Goal: Register for event/course

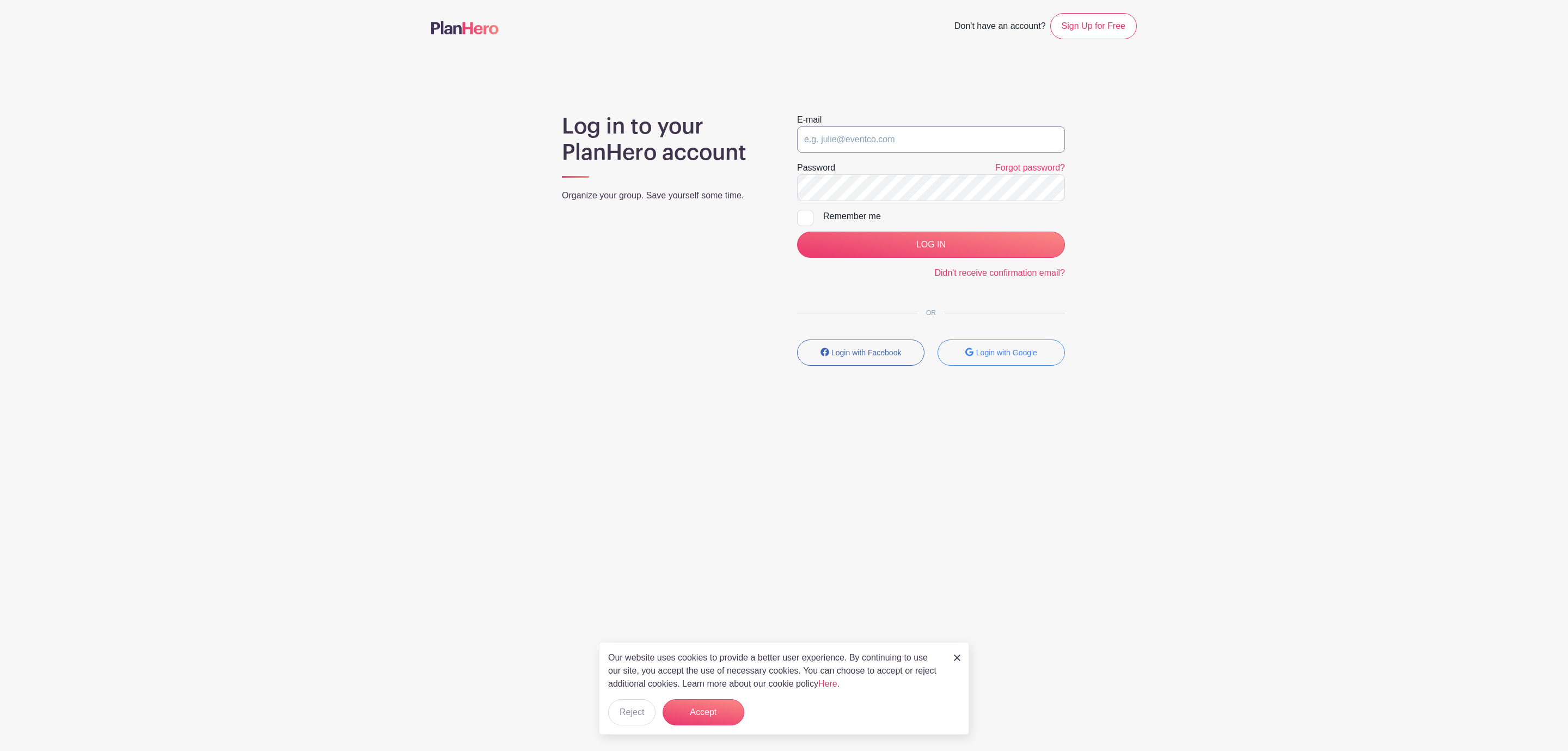
type input "[EMAIL_ADDRESS][DOMAIN_NAME]"
click at [866, 249] on input "LOG IN" at bounding box center [931, 244] width 268 height 26
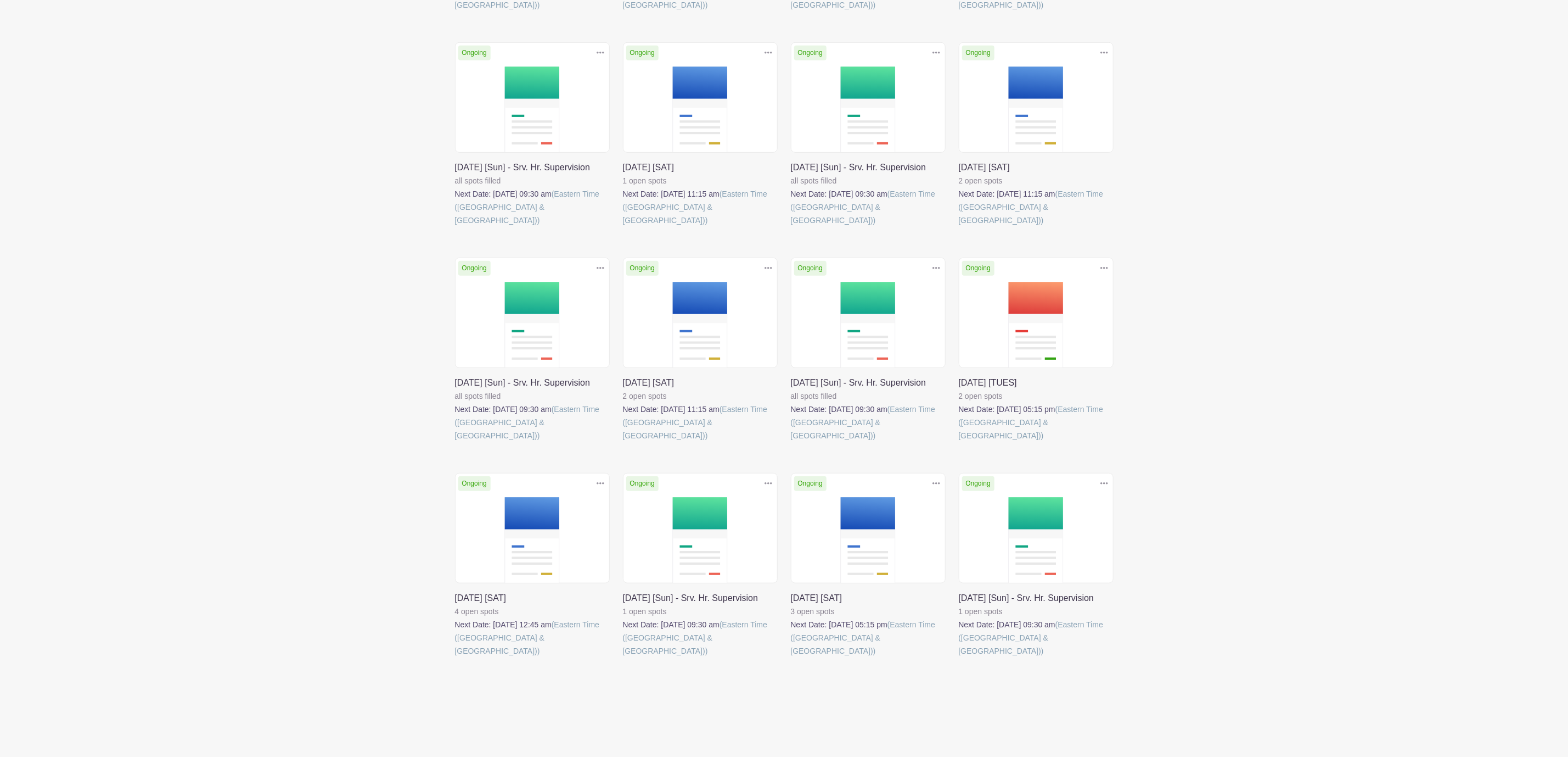
scroll to position [368, 0]
click at [455, 227] on link at bounding box center [455, 227] width 0 height 0
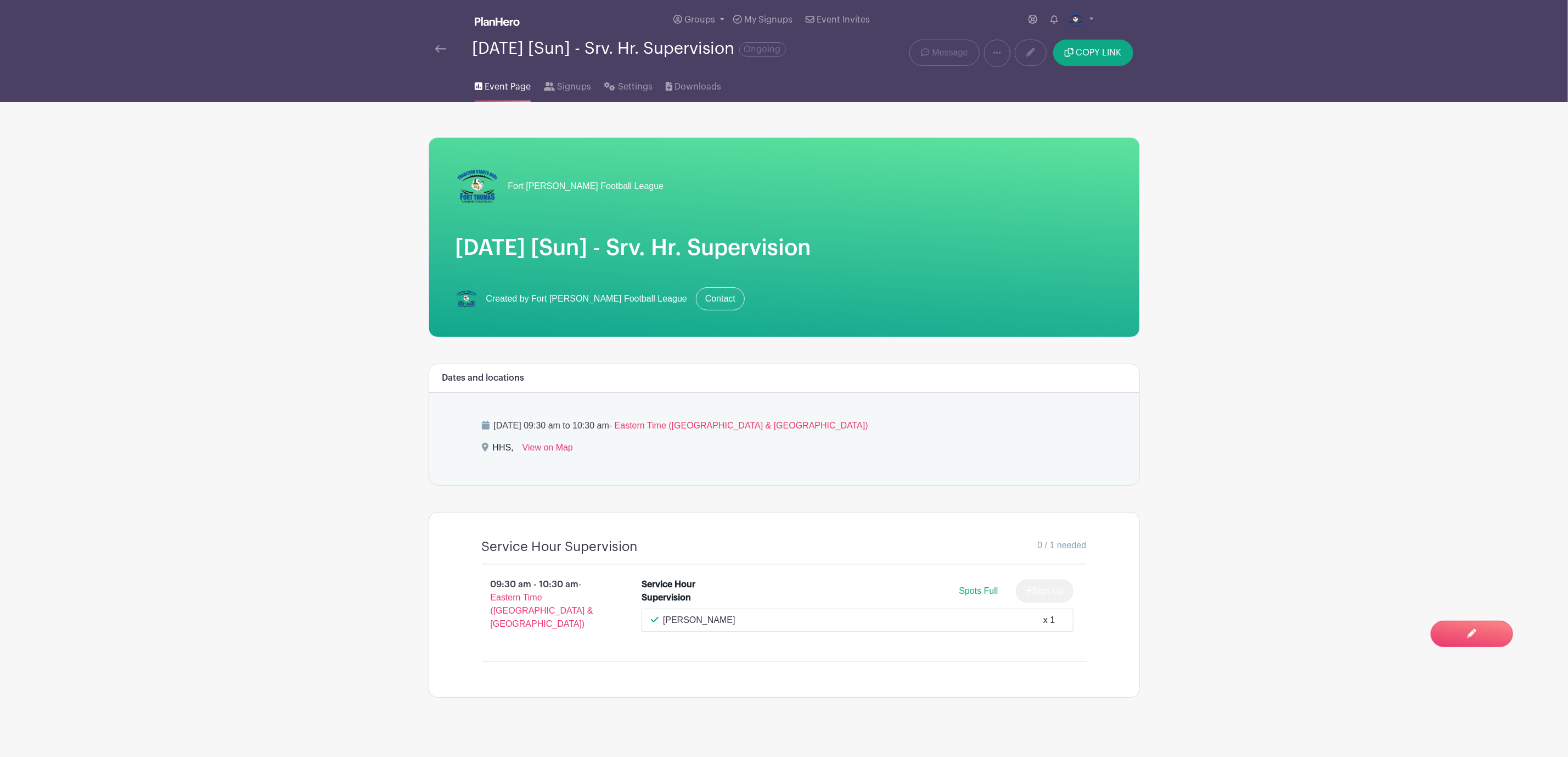
click at [434, 58] on div "[DATE] [Sun] - Srv. Hr. Supervision Ongoing" at bounding box center [636, 53] width 415 height 28
click at [438, 53] on img at bounding box center [441, 49] width 11 height 8
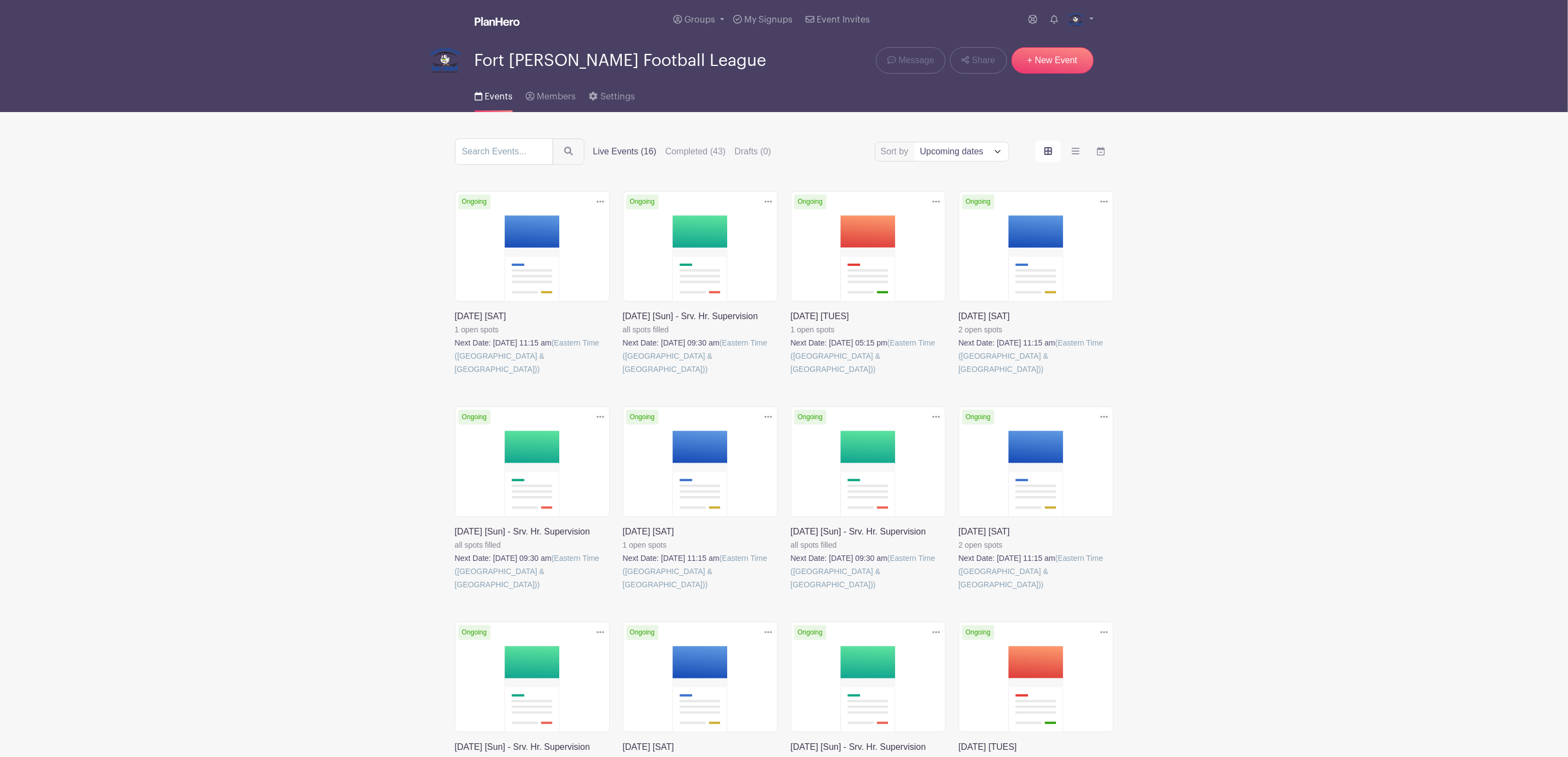
click at [455, 376] on link at bounding box center [455, 376] width 0 height 0
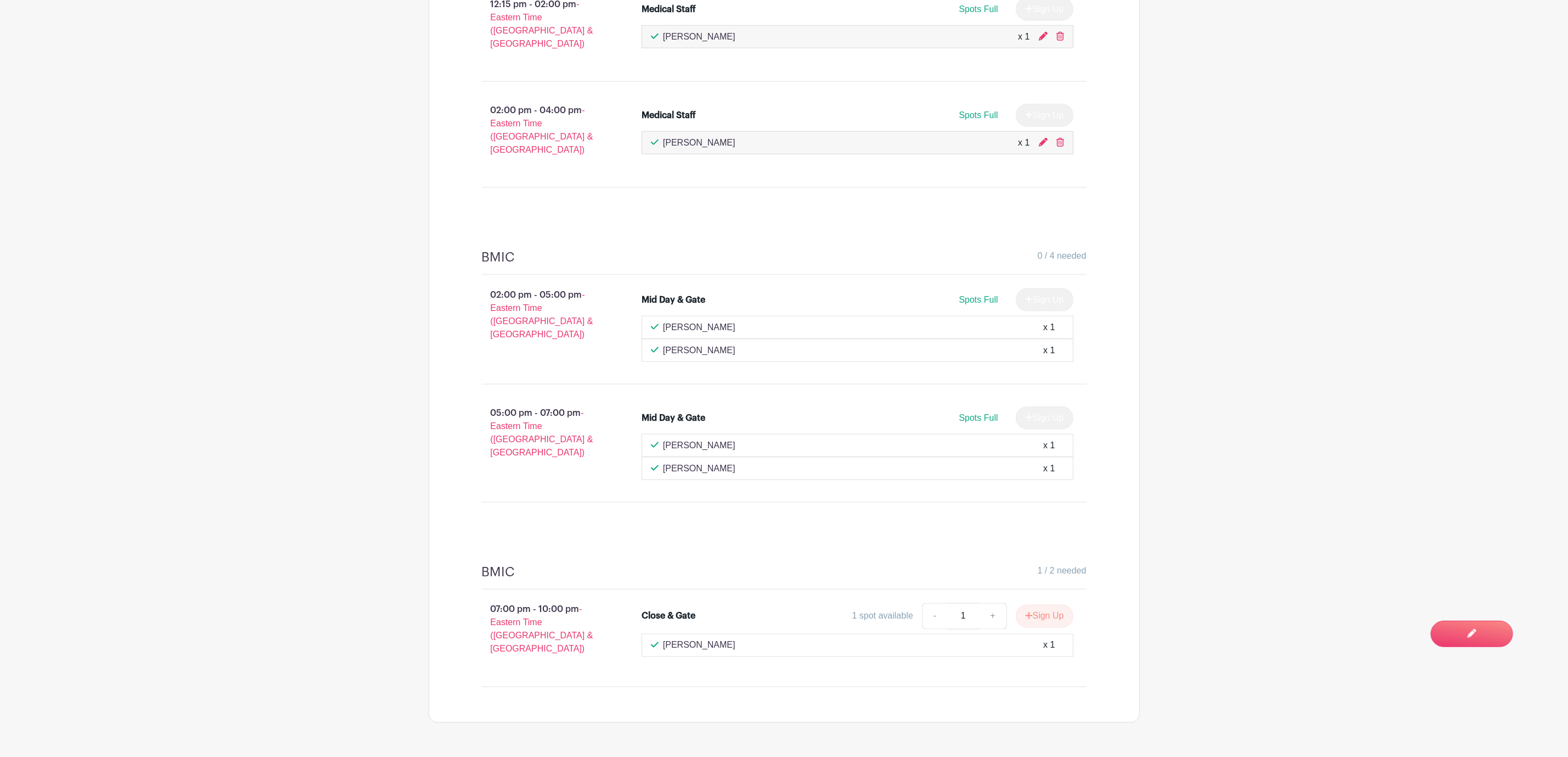
scroll to position [991, 0]
click at [1037, 602] on button "Sign Up" at bounding box center [1045, 614] width 58 height 23
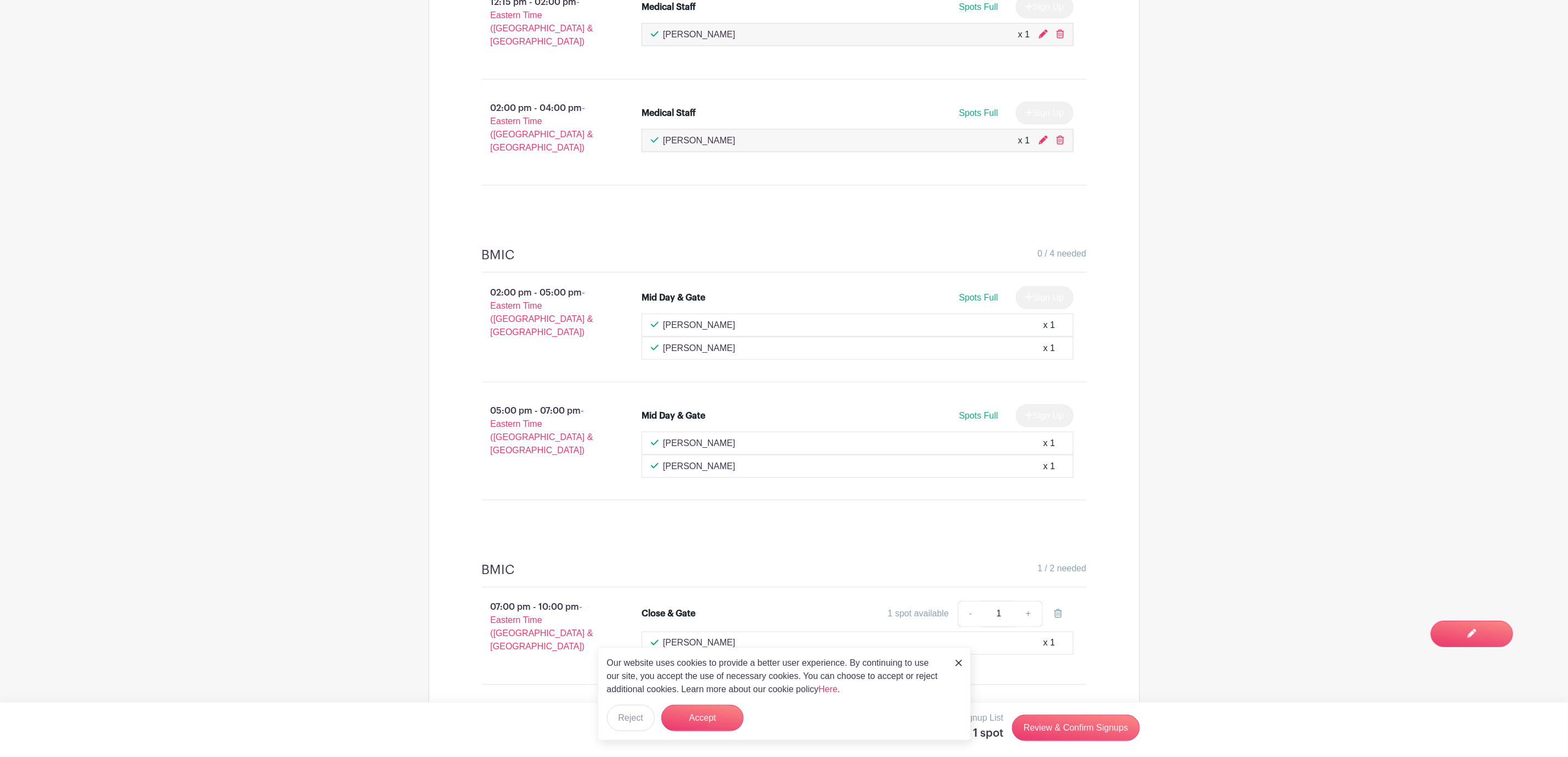
click at [959, 663] on img at bounding box center [959, 662] width 7 height 7
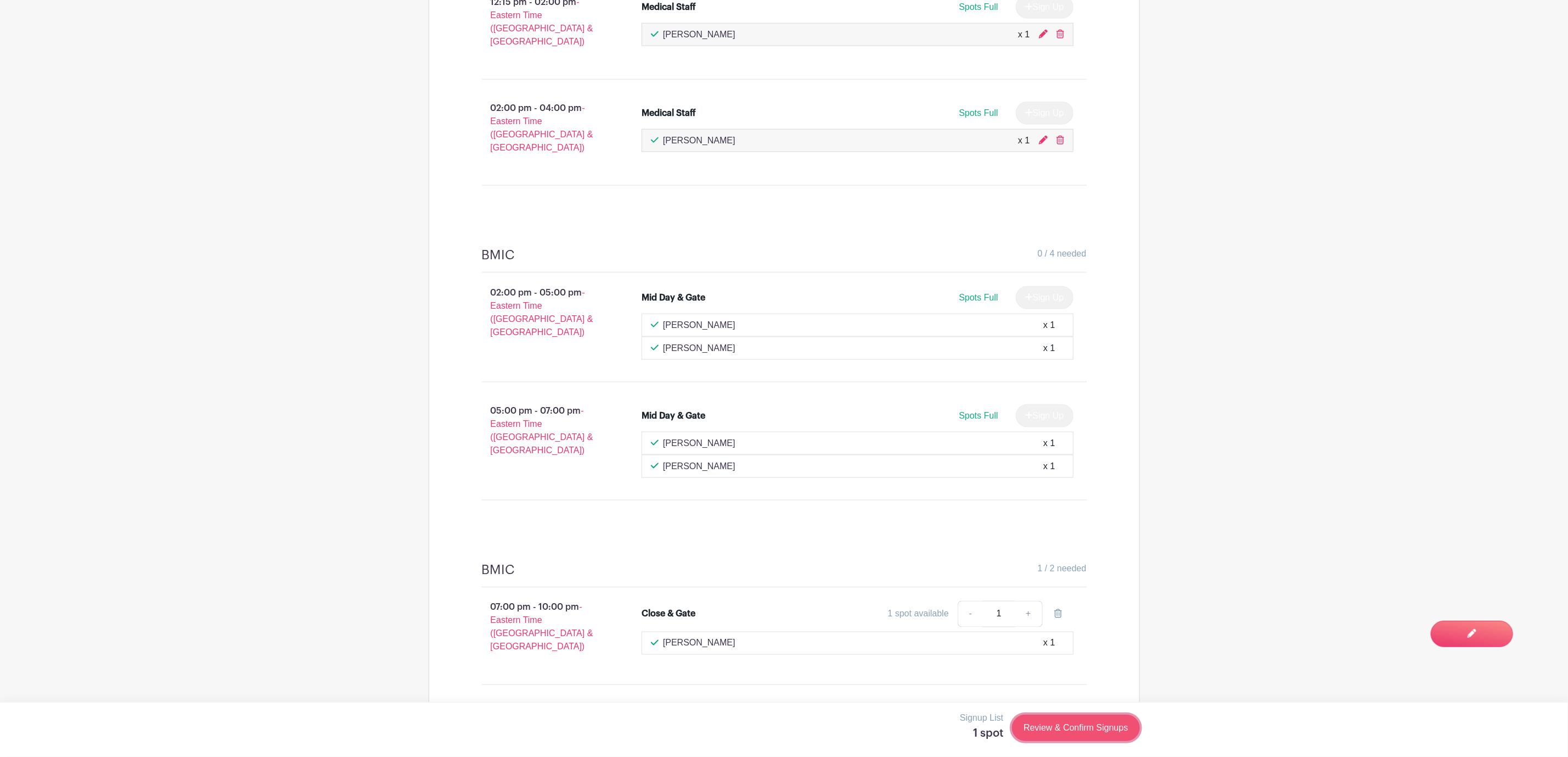
click at [1061, 733] on link "Review & Confirm Signups" at bounding box center [1076, 728] width 128 height 26
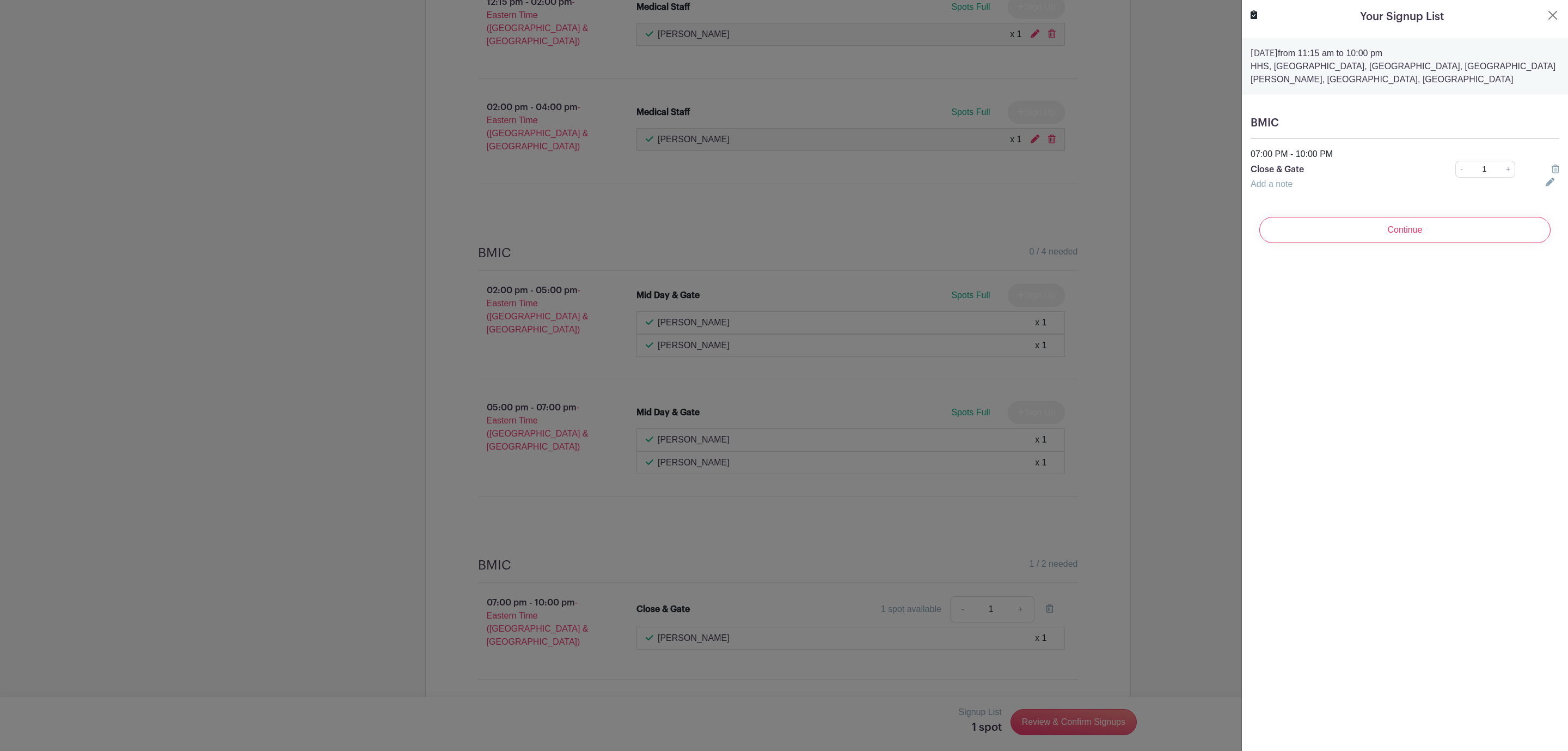
click at [1348, 224] on input "Continue" at bounding box center [1405, 230] width 292 height 26
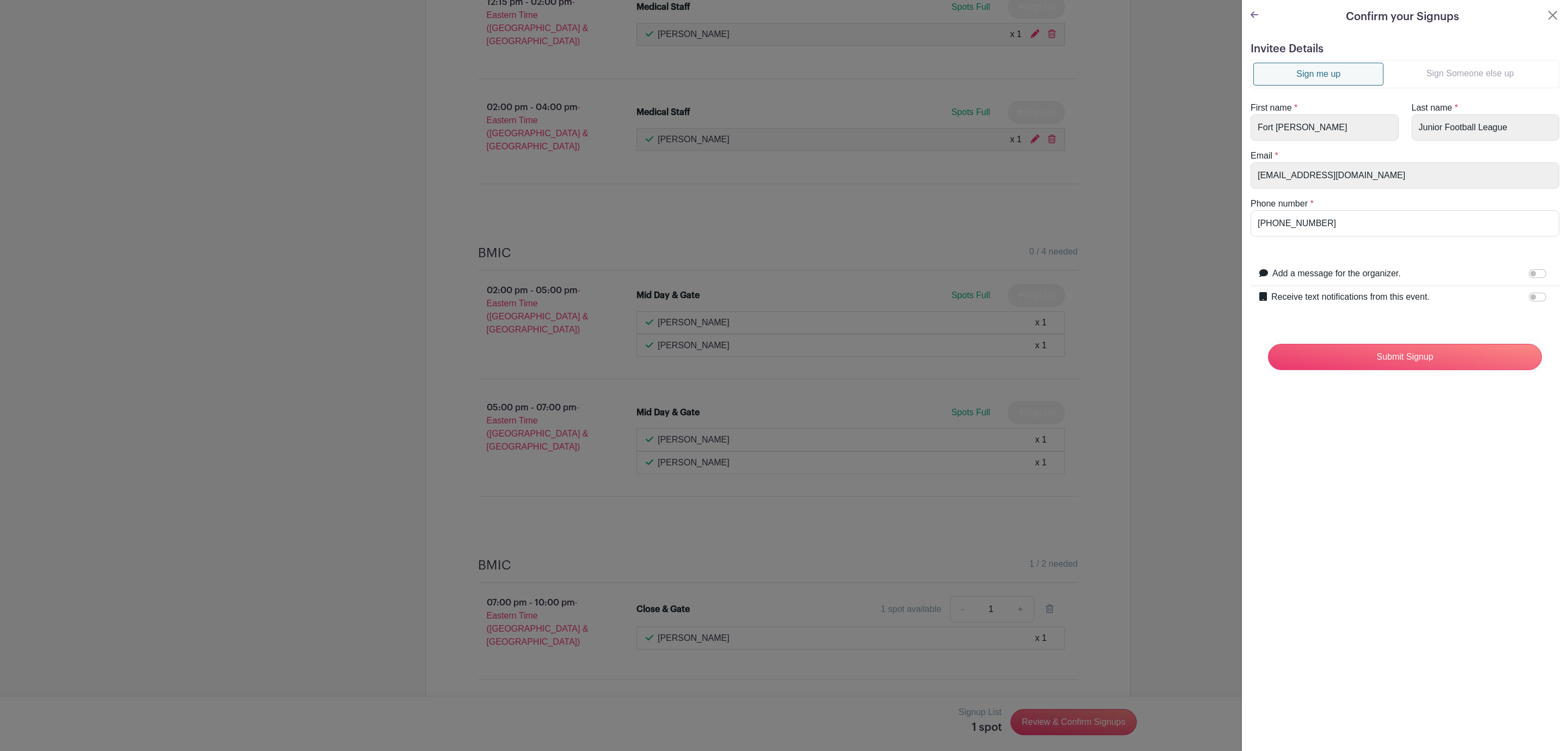
click at [1458, 79] on link "Sign Someone else up" at bounding box center [1470, 74] width 173 height 22
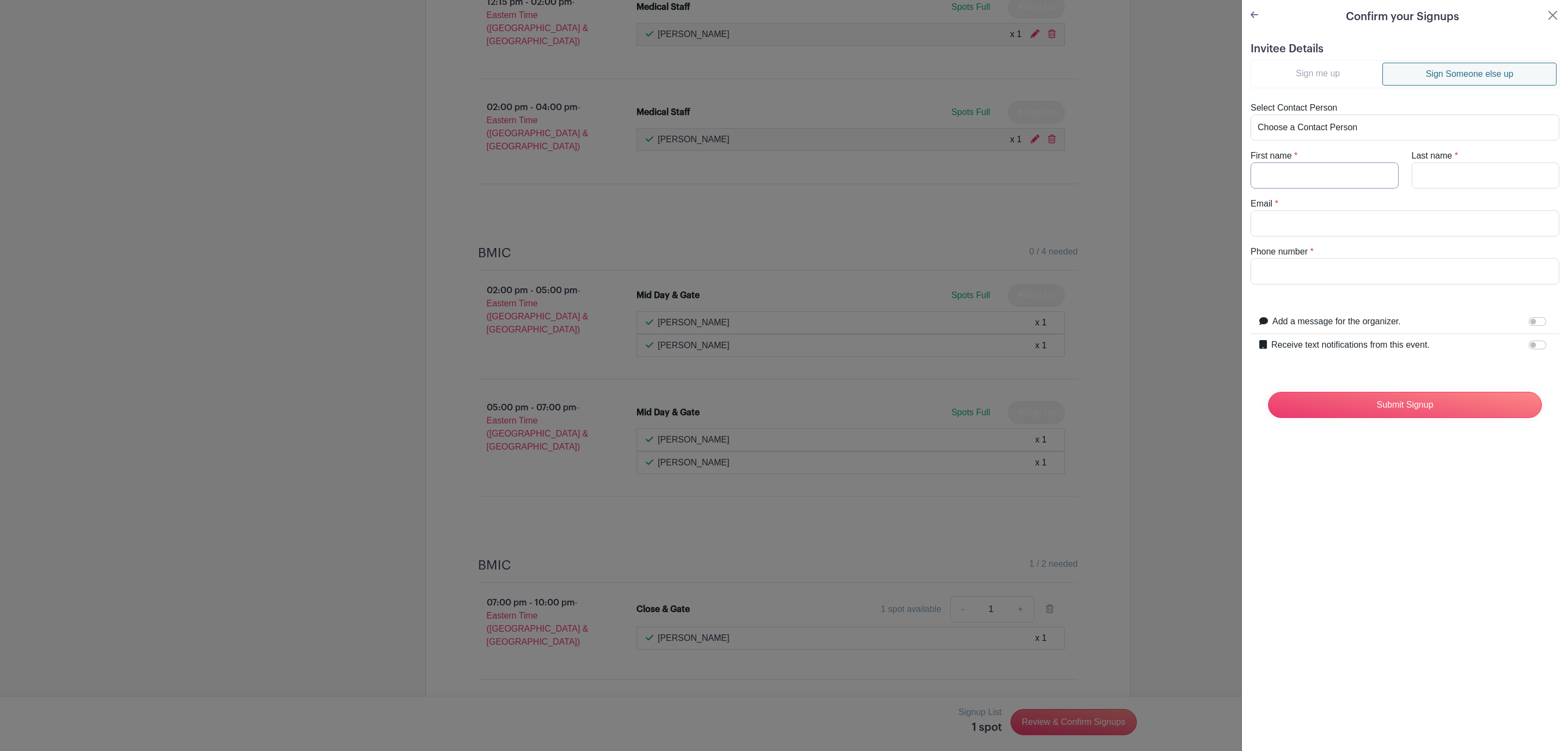
click at [1312, 185] on input "First name" at bounding box center [1325, 175] width 148 height 26
type input "[PERSON_NAME]"
click at [1440, 178] on input "Last name" at bounding box center [1485, 175] width 148 height 26
click at [1470, 172] on input "Last name" at bounding box center [1485, 175] width 148 height 26
paste input "[PERSON_NAME]"
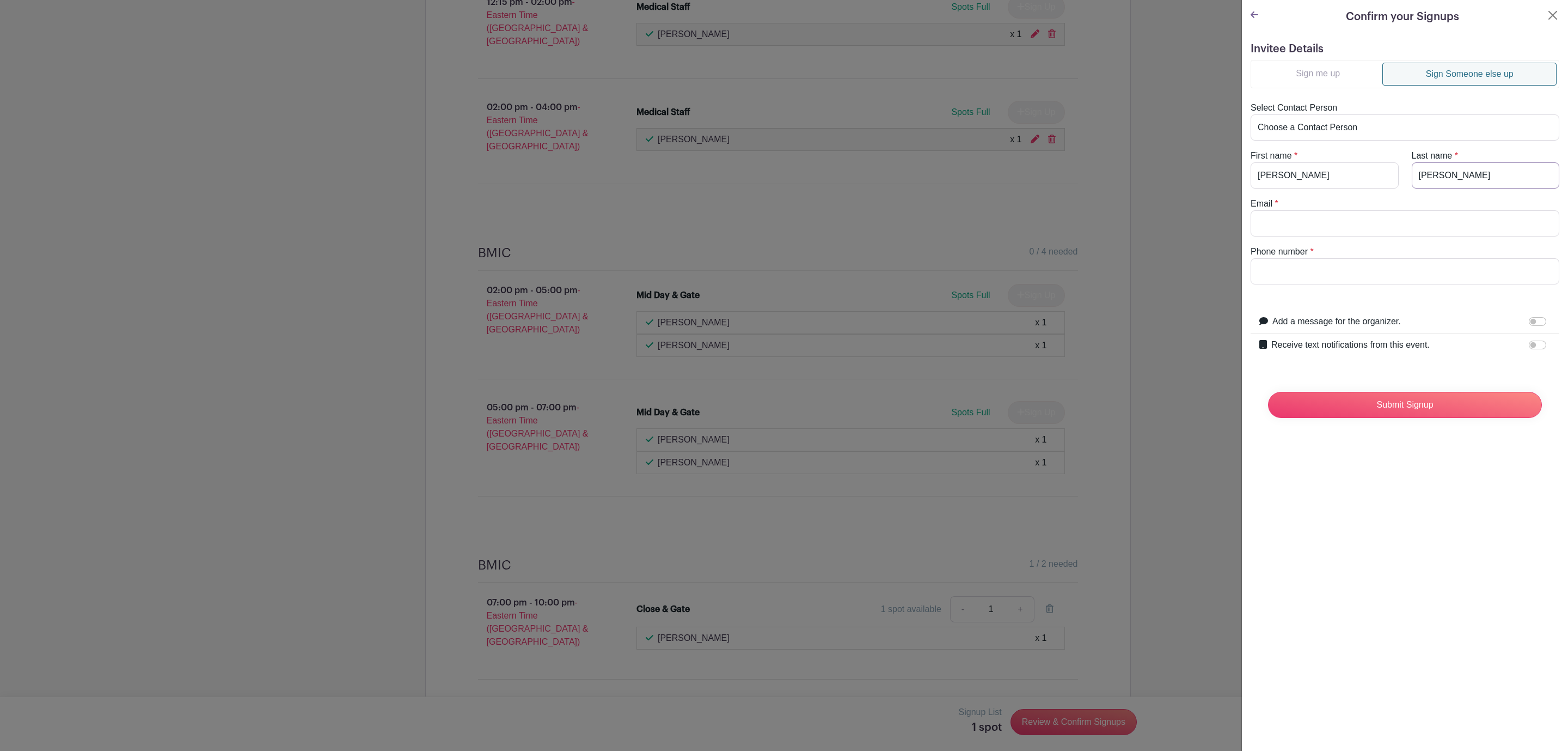
type input "[PERSON_NAME]"
click at [1365, 224] on input "Email" at bounding box center [1405, 223] width 309 height 26
click at [1313, 219] on input "Email" at bounding box center [1405, 223] width 309 height 26
paste input "[PERSON_NAME][EMAIL_ADDRESS][DOMAIN_NAME]"
type input "[PERSON_NAME][EMAIL_ADDRESS][DOMAIN_NAME]"
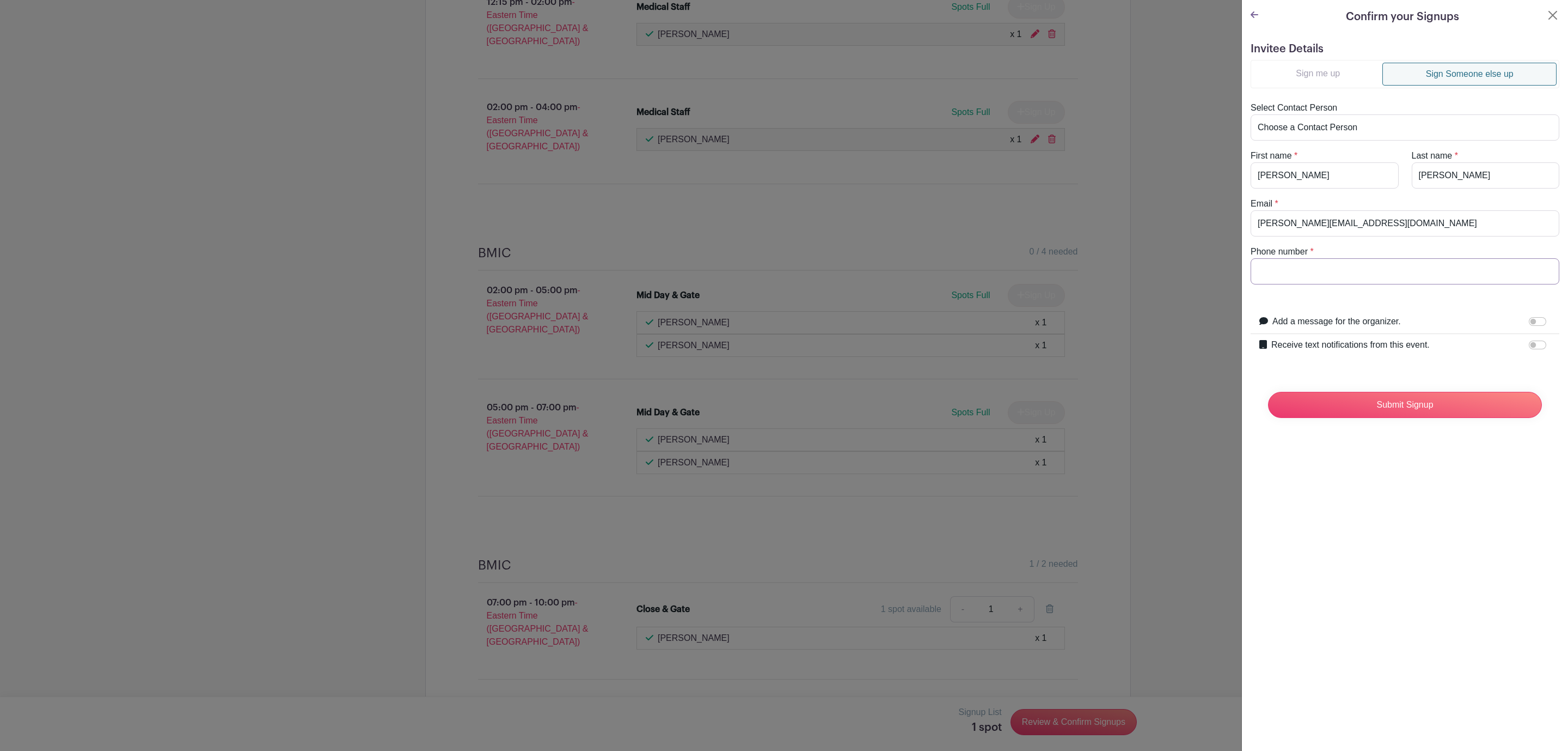
click at [1305, 271] on input "Phone number" at bounding box center [1405, 271] width 309 height 26
click at [1546, 9] on button "Close" at bounding box center [1552, 15] width 13 height 13
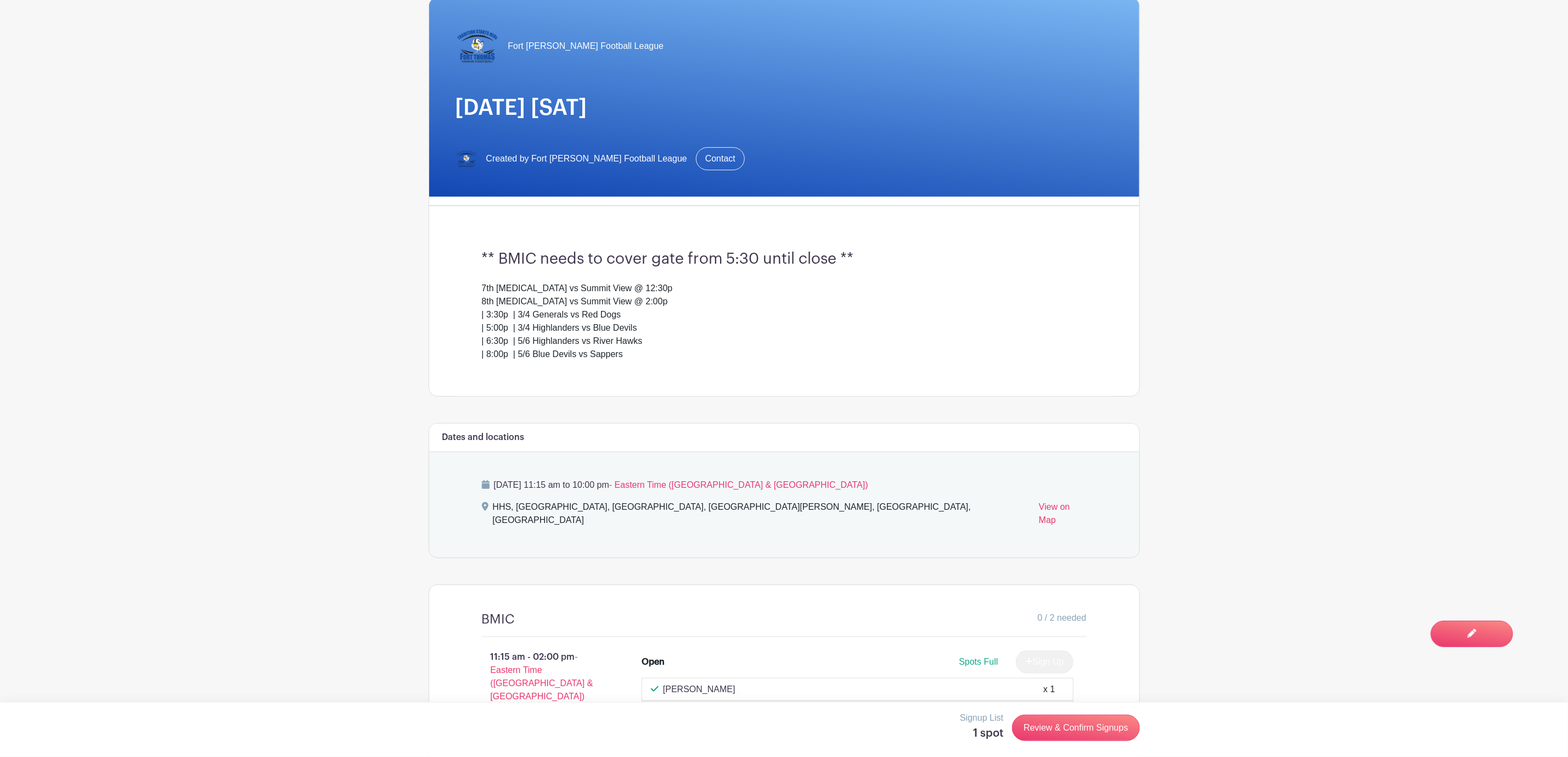
scroll to position [0, 0]
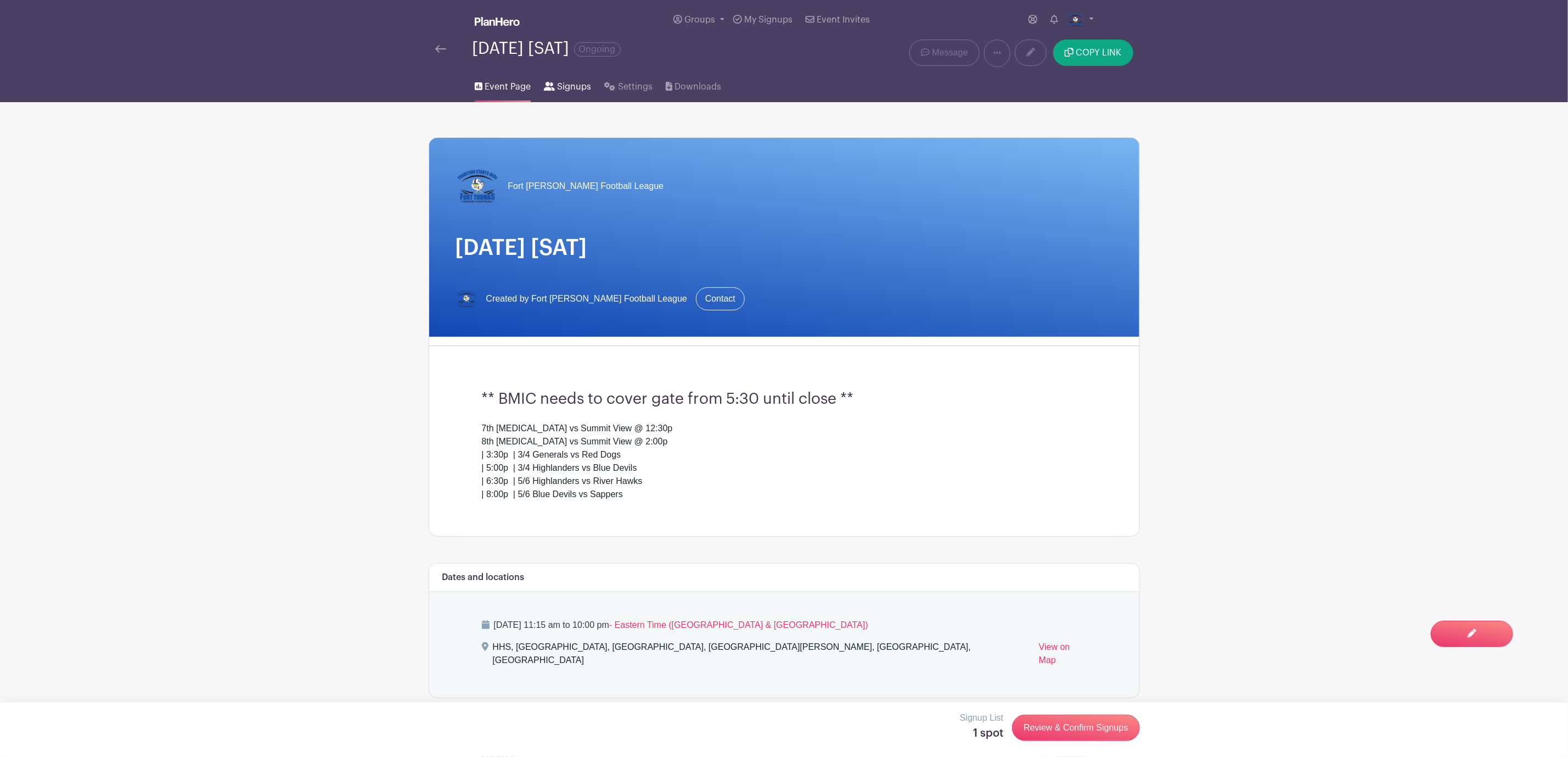
click at [564, 84] on span "Signups" at bounding box center [574, 87] width 34 height 13
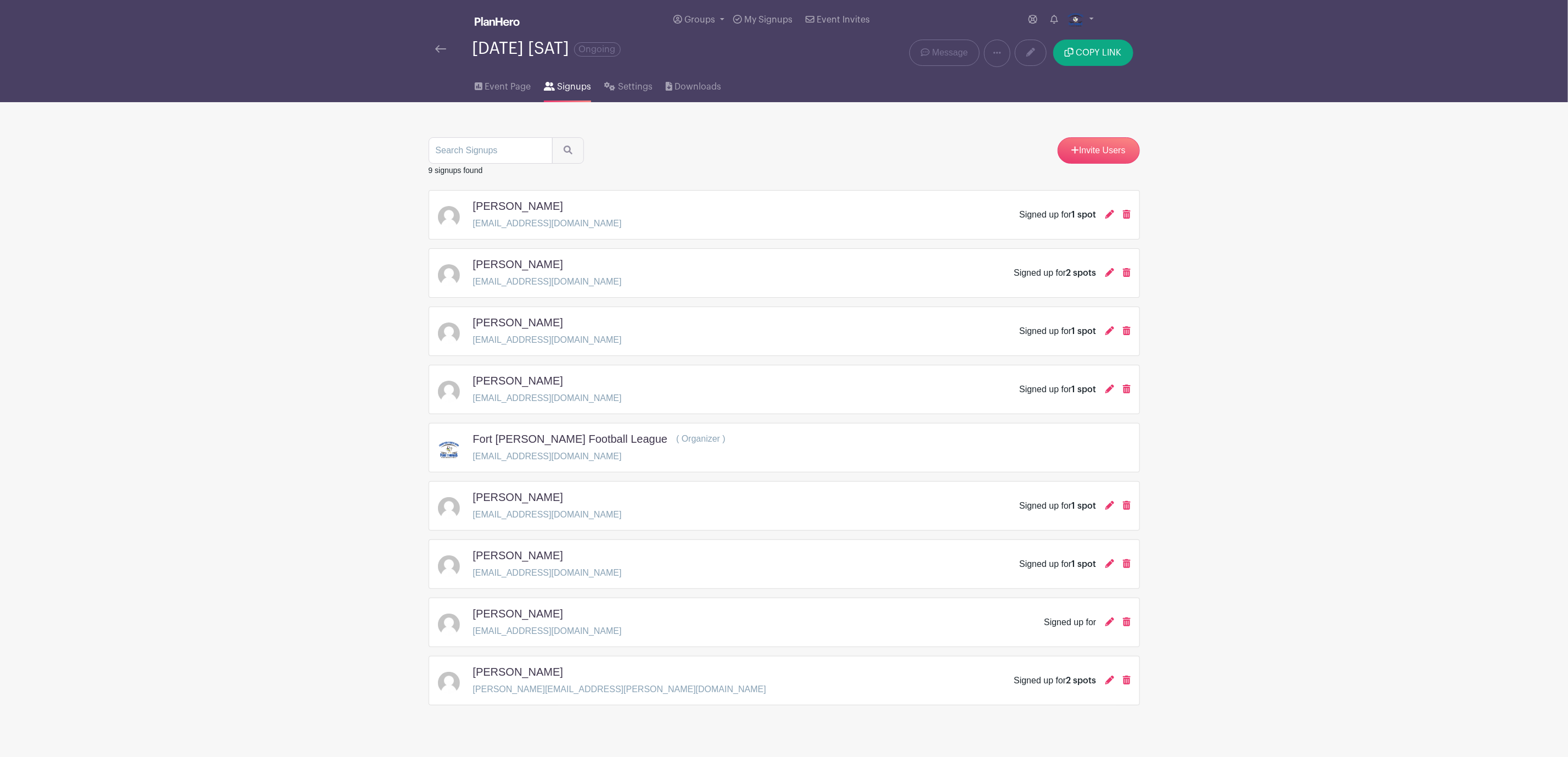
click at [424, 41] on div "[DATE] [SAT] Ongoing Delete Event Are you sure? This event has signups associat…" at bounding box center [784, 53] width 725 height 28
click at [439, 49] on img at bounding box center [441, 49] width 11 height 8
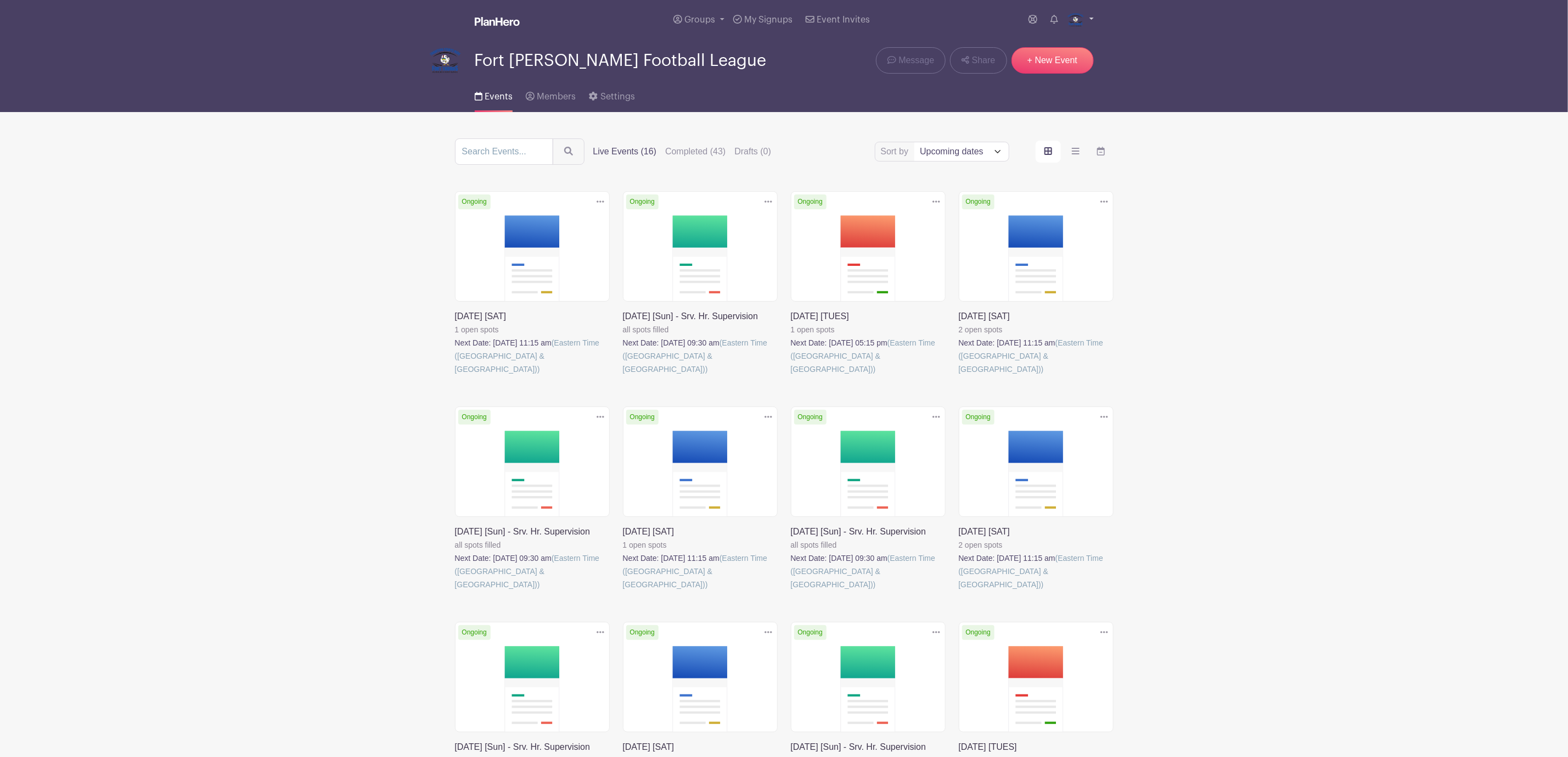
click at [1081, 15] on img at bounding box center [1076, 20] width 18 height 18
click at [1058, 58] on link "Downloads" at bounding box center [1049, 63] width 87 height 18
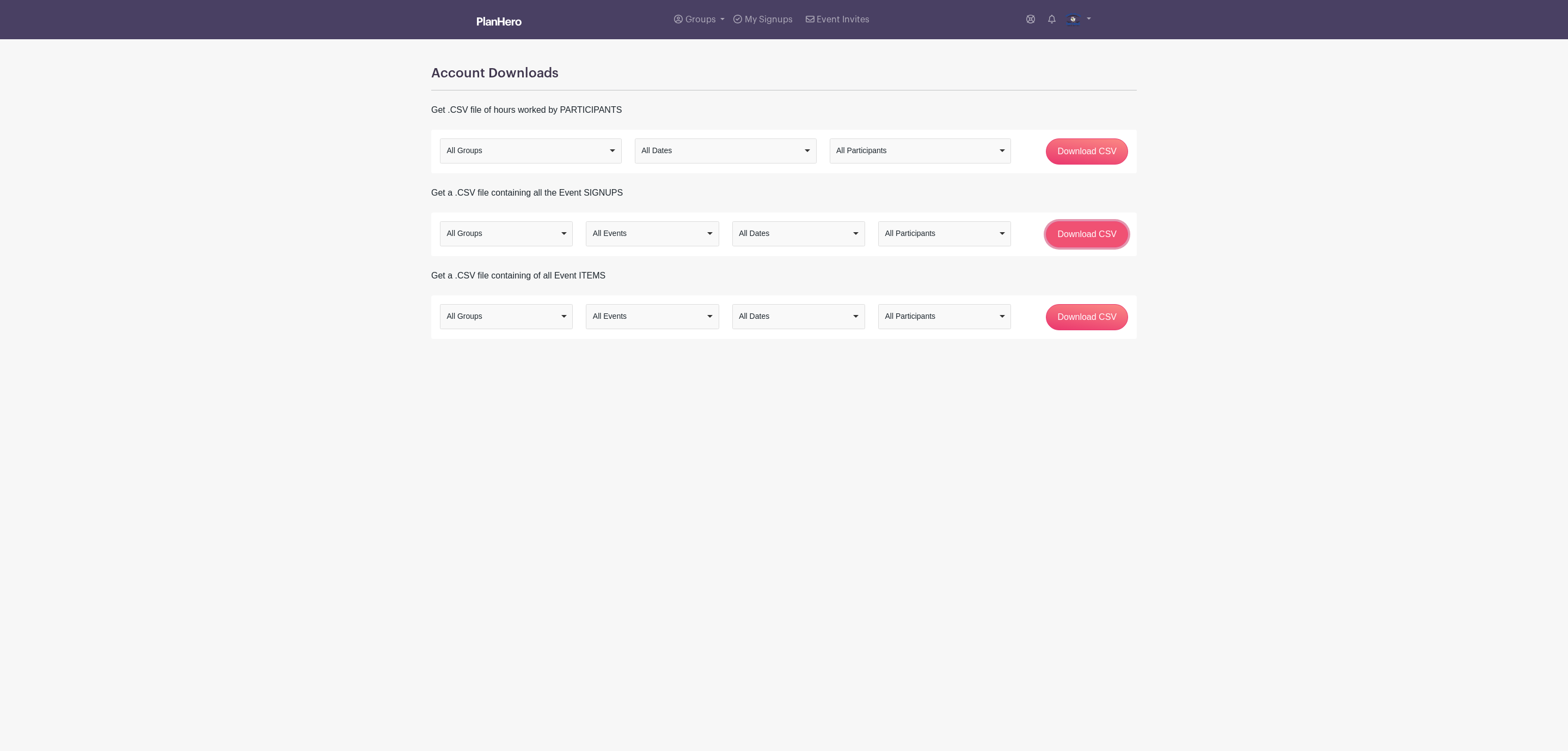
click at [1090, 235] on input "Download CSV" at bounding box center [1087, 234] width 82 height 26
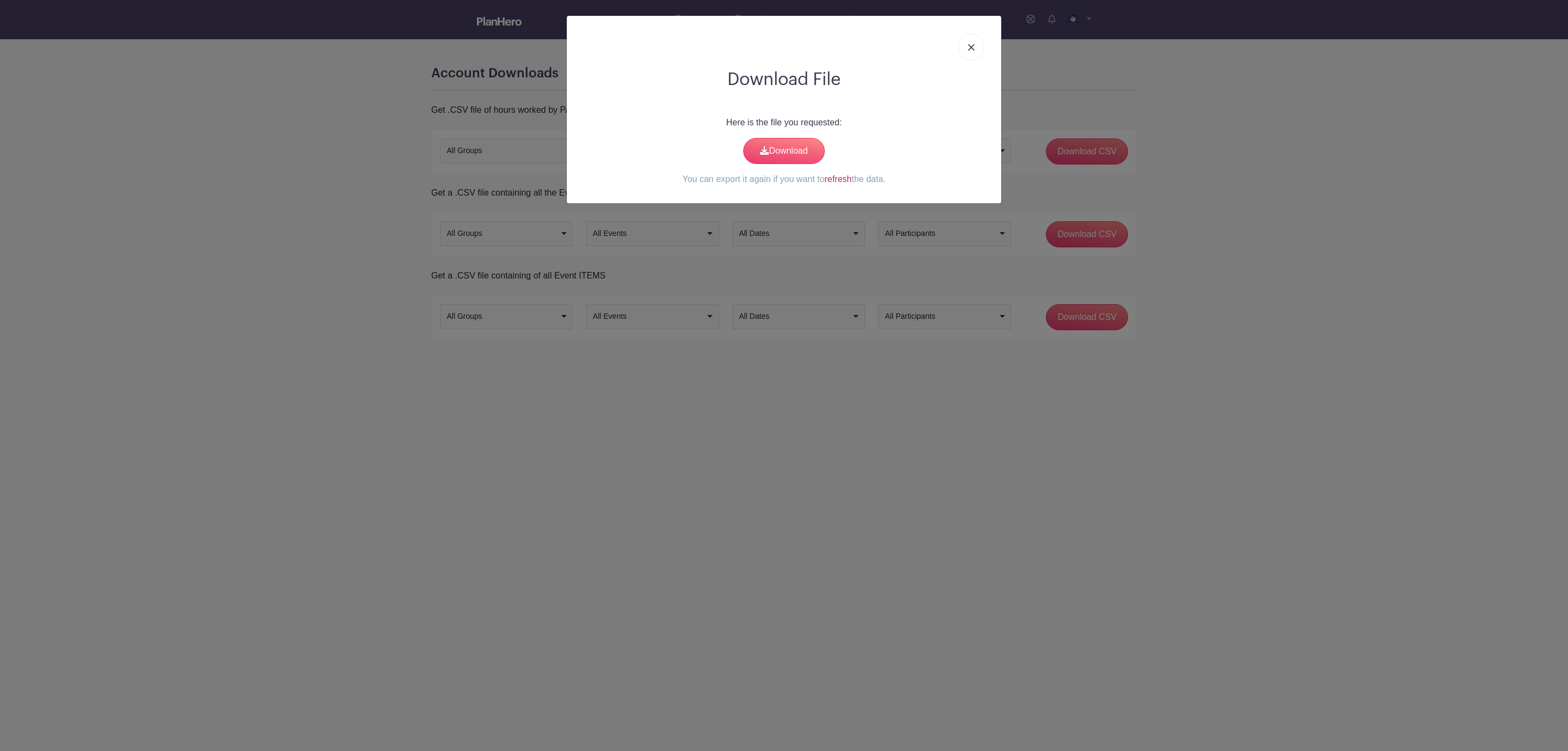
click at [836, 182] on link "refresh" at bounding box center [838, 178] width 27 height 9
click at [786, 153] on link "Download" at bounding box center [784, 150] width 82 height 26
click at [969, 46] on img at bounding box center [971, 47] width 7 height 7
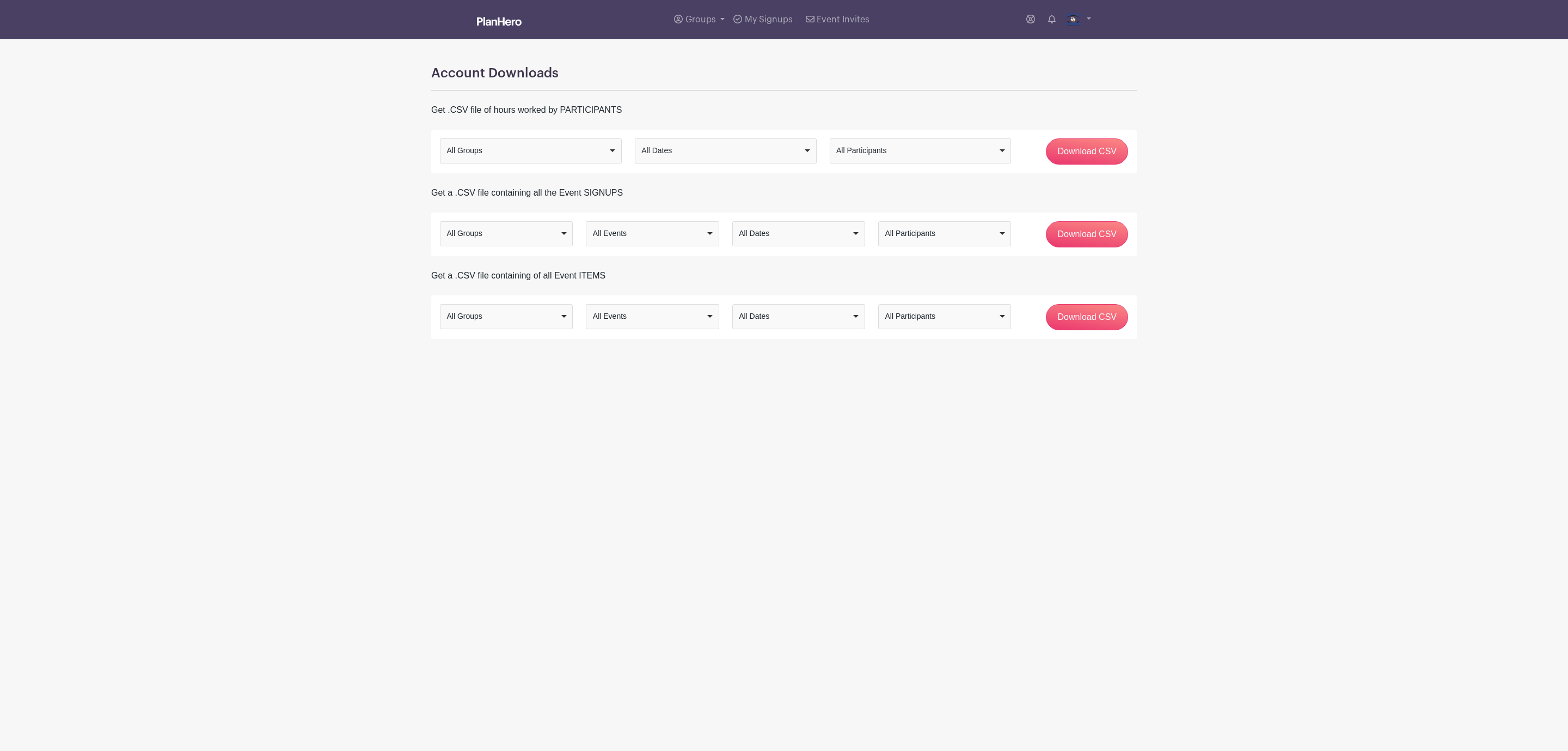
click at [503, 17] on img at bounding box center [499, 21] width 44 height 9
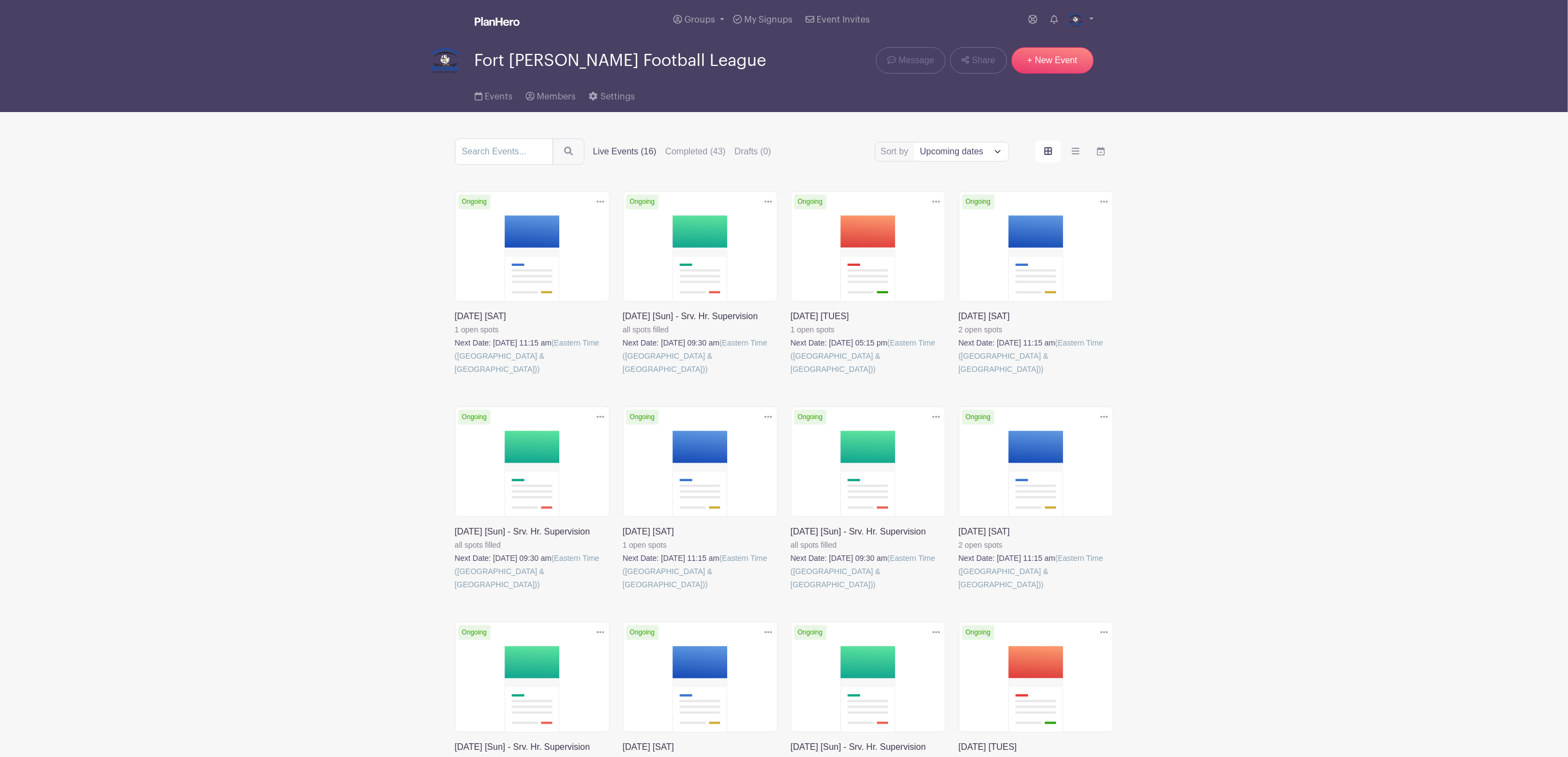
click at [455, 376] on link at bounding box center [455, 376] width 0 height 0
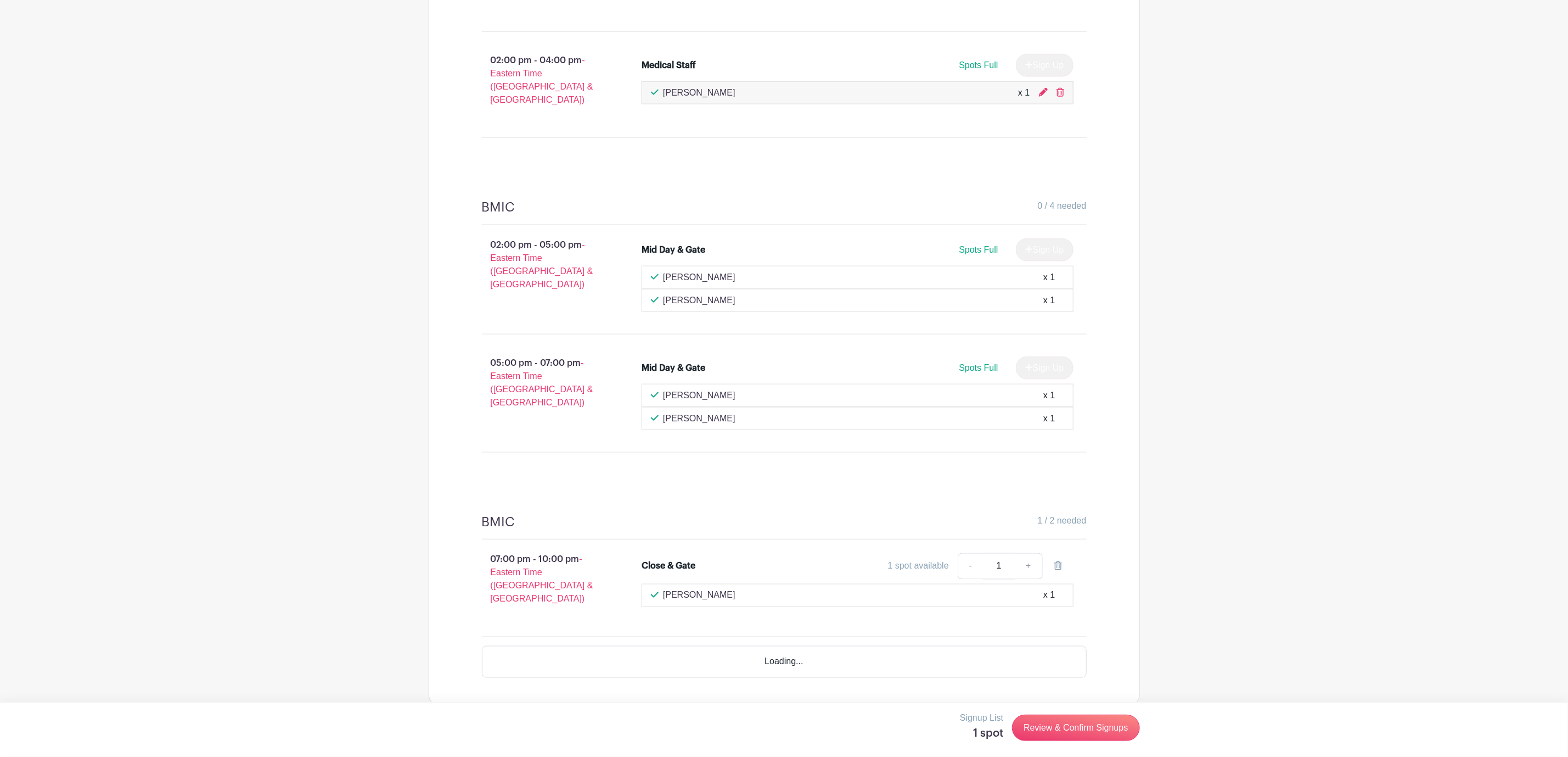
scroll to position [991, 0]
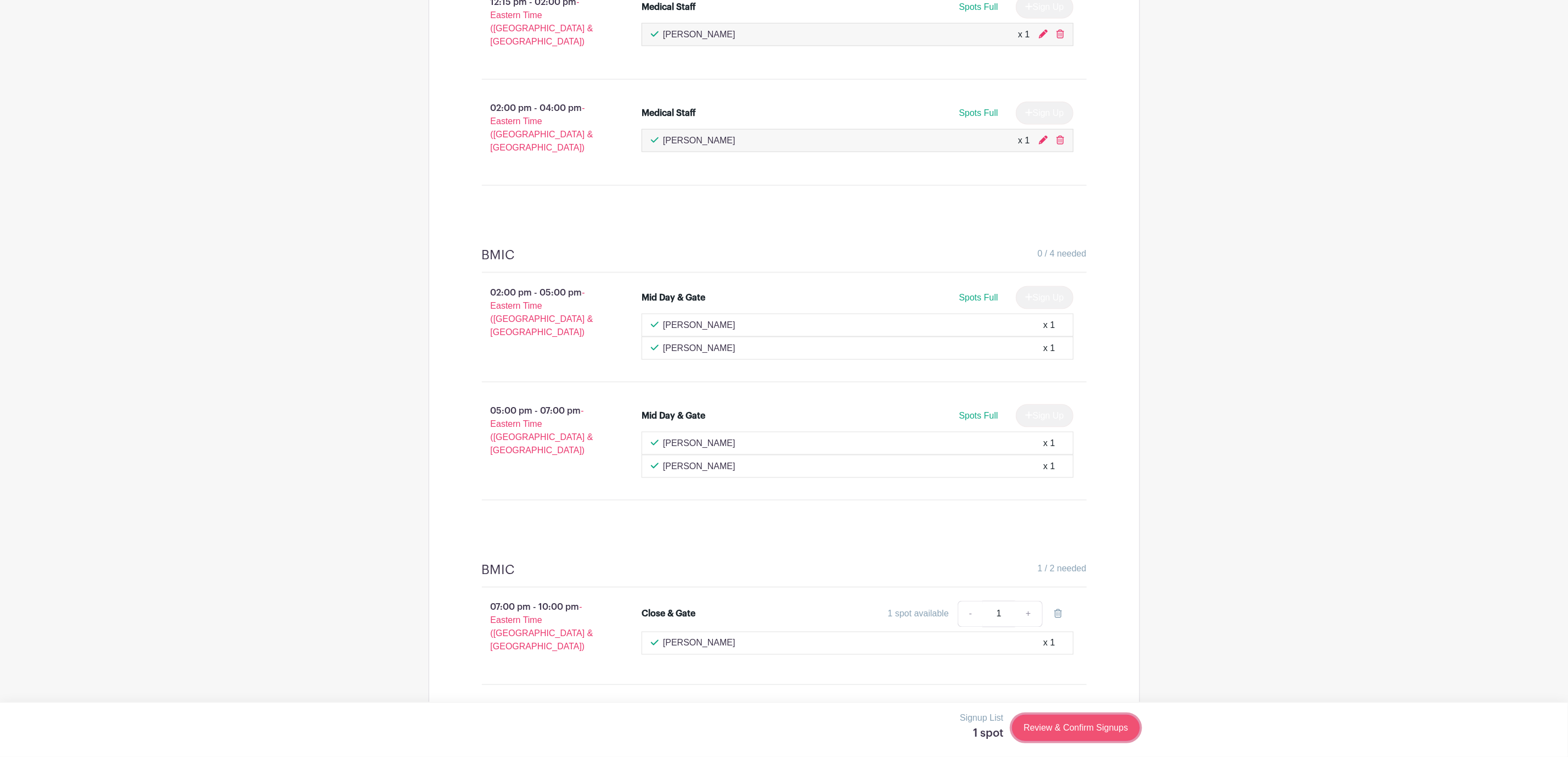
click at [1087, 733] on link "Review & Confirm Signups" at bounding box center [1076, 728] width 128 height 26
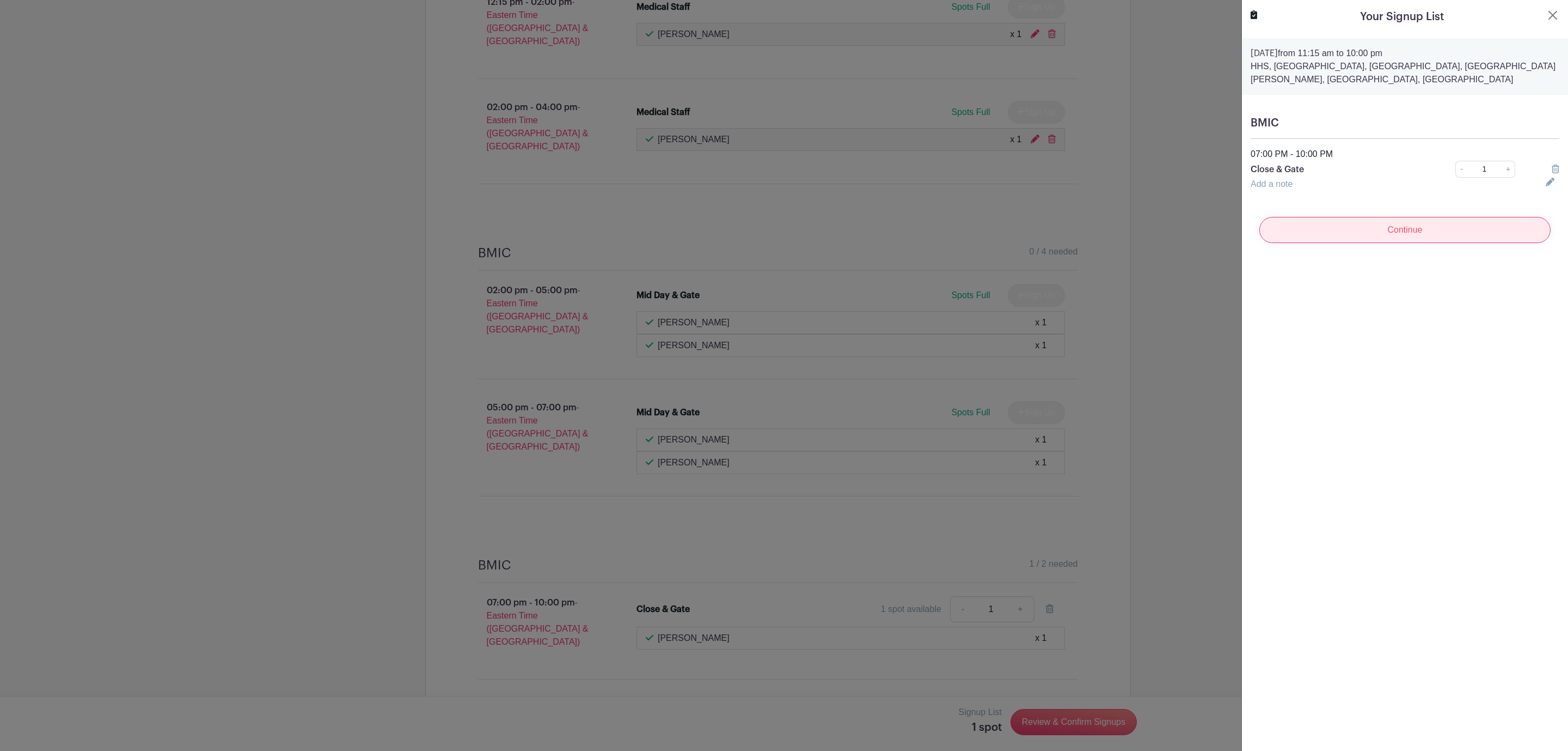
click at [1382, 221] on input "Continue" at bounding box center [1405, 230] width 292 height 26
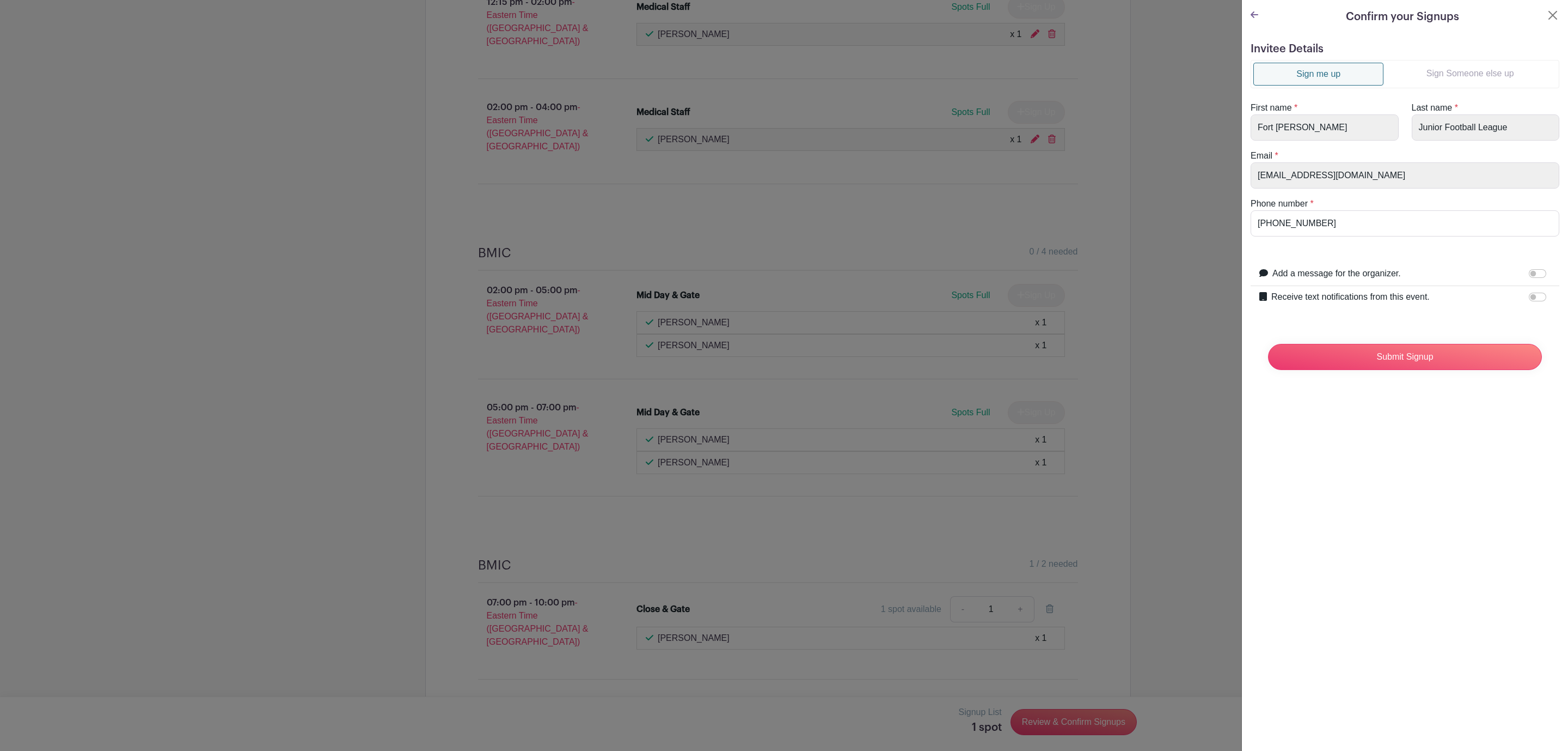
click at [1461, 75] on link "Sign Someone else up" at bounding box center [1470, 74] width 173 height 22
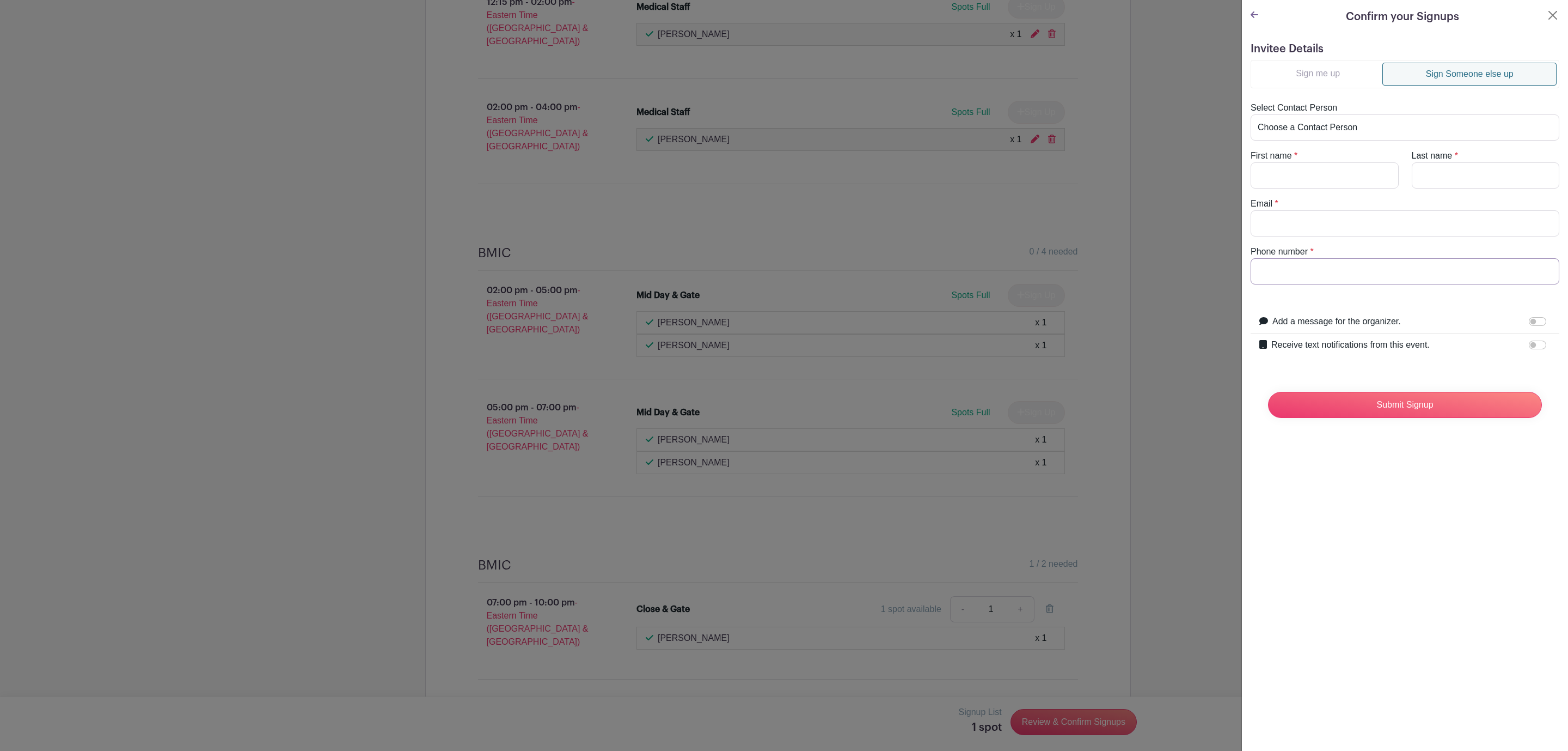
click at [1329, 266] on input "Phone number" at bounding box center [1405, 271] width 309 height 26
paste input "8597504234"
type input "8597504234"
click at [1315, 232] on input "Email" at bounding box center [1405, 223] width 309 height 26
paste input "[PERSON_NAME][EMAIL_ADDRESS][DOMAIN_NAME]"
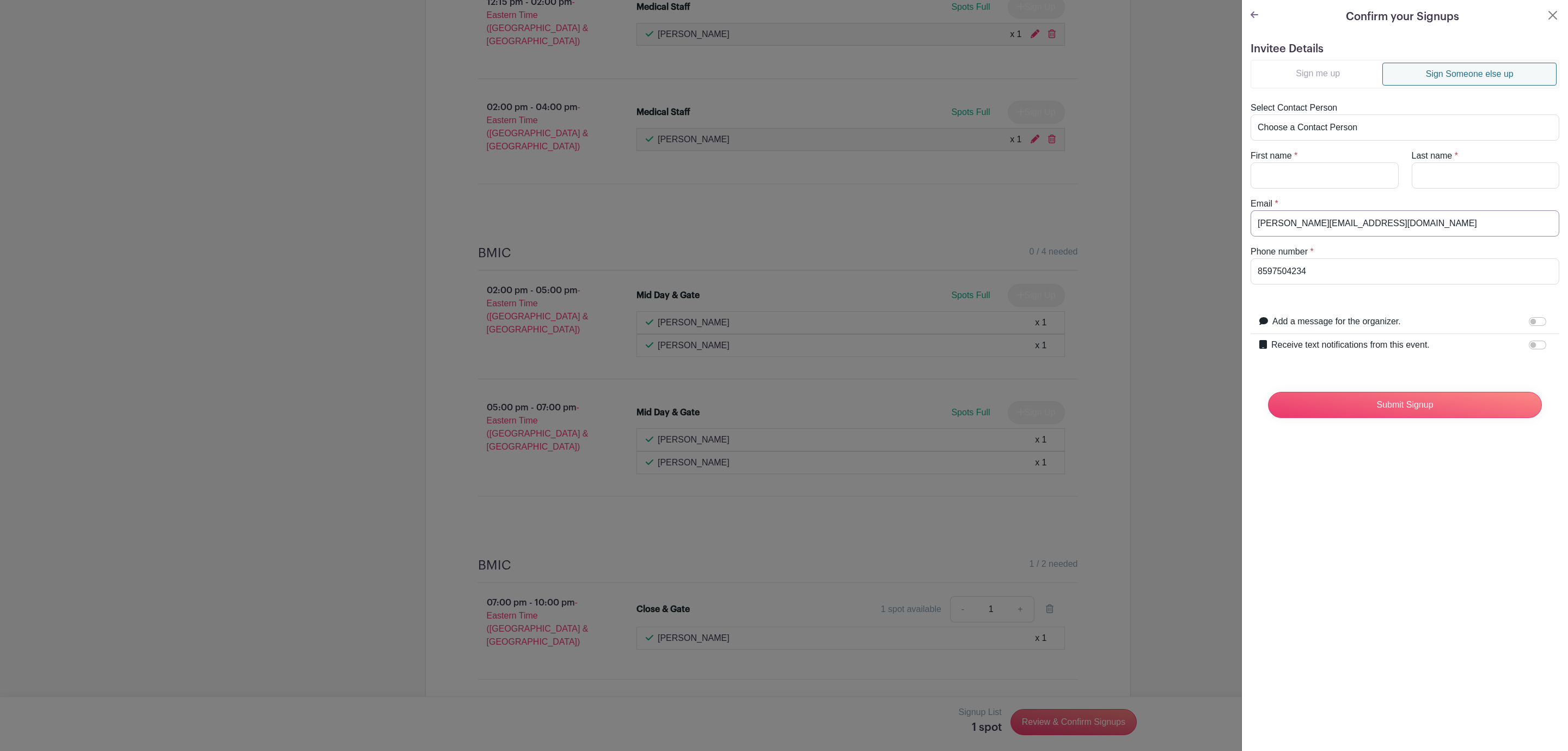
type input "[PERSON_NAME][EMAIL_ADDRESS][DOMAIN_NAME]"
click at [1295, 173] on input "First name" at bounding box center [1325, 175] width 148 height 26
type input "[PERSON_NAME]"
click at [1447, 182] on input "Last name" at bounding box center [1485, 175] width 148 height 26
paste input "[PERSON_NAME]"
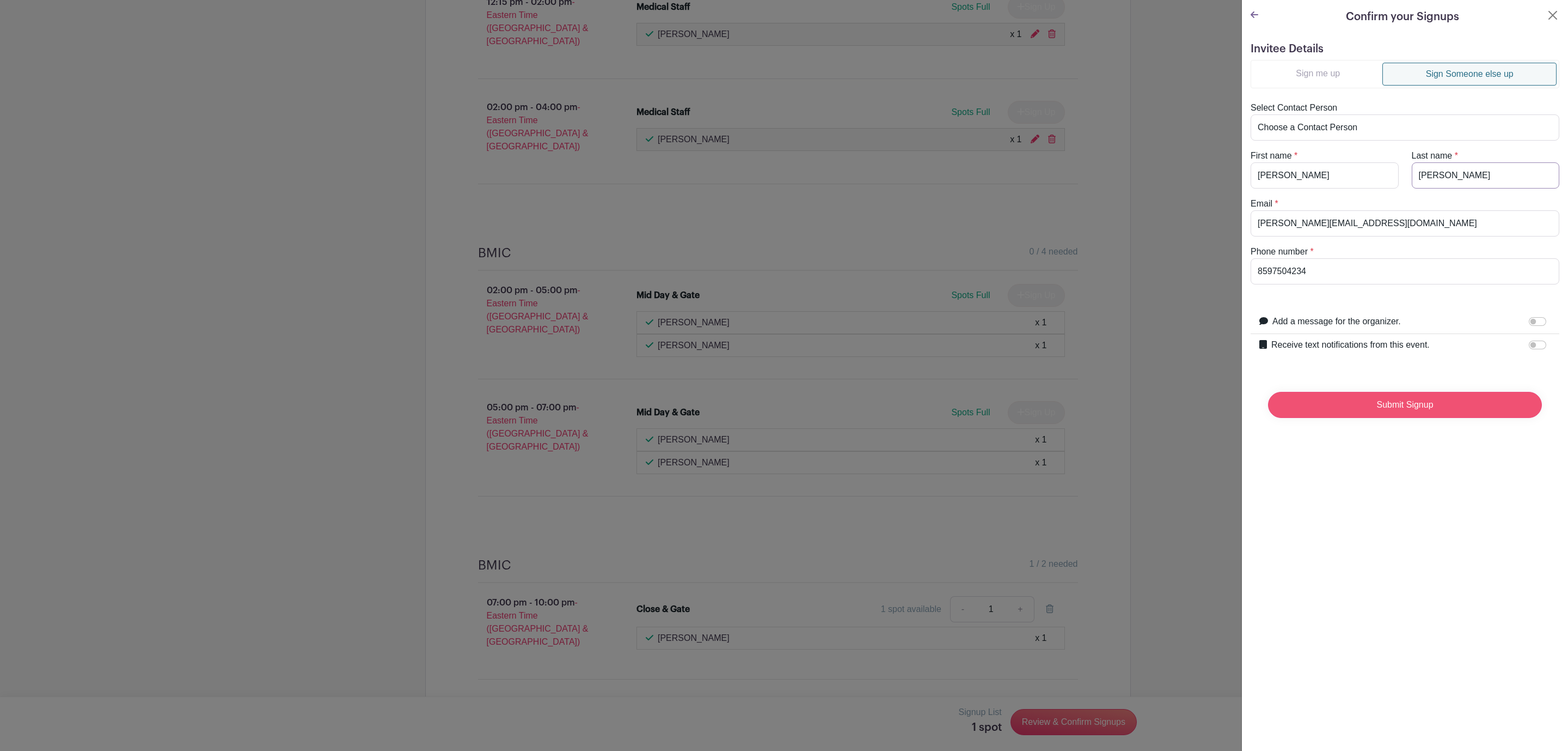
type input "[PERSON_NAME]"
click at [1428, 415] on input "Submit Signup" at bounding box center [1405, 404] width 274 height 26
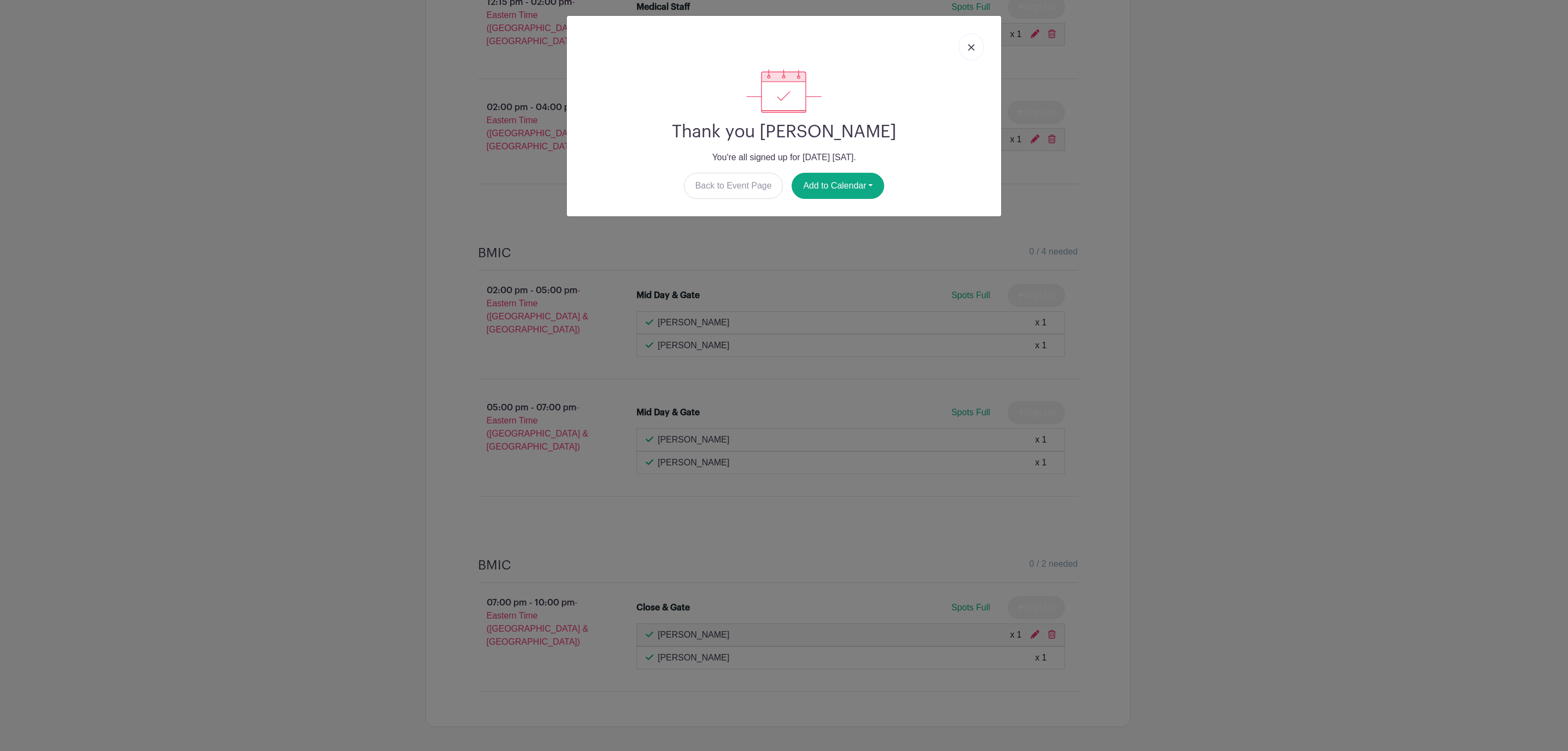
click at [972, 51] on img at bounding box center [971, 47] width 7 height 7
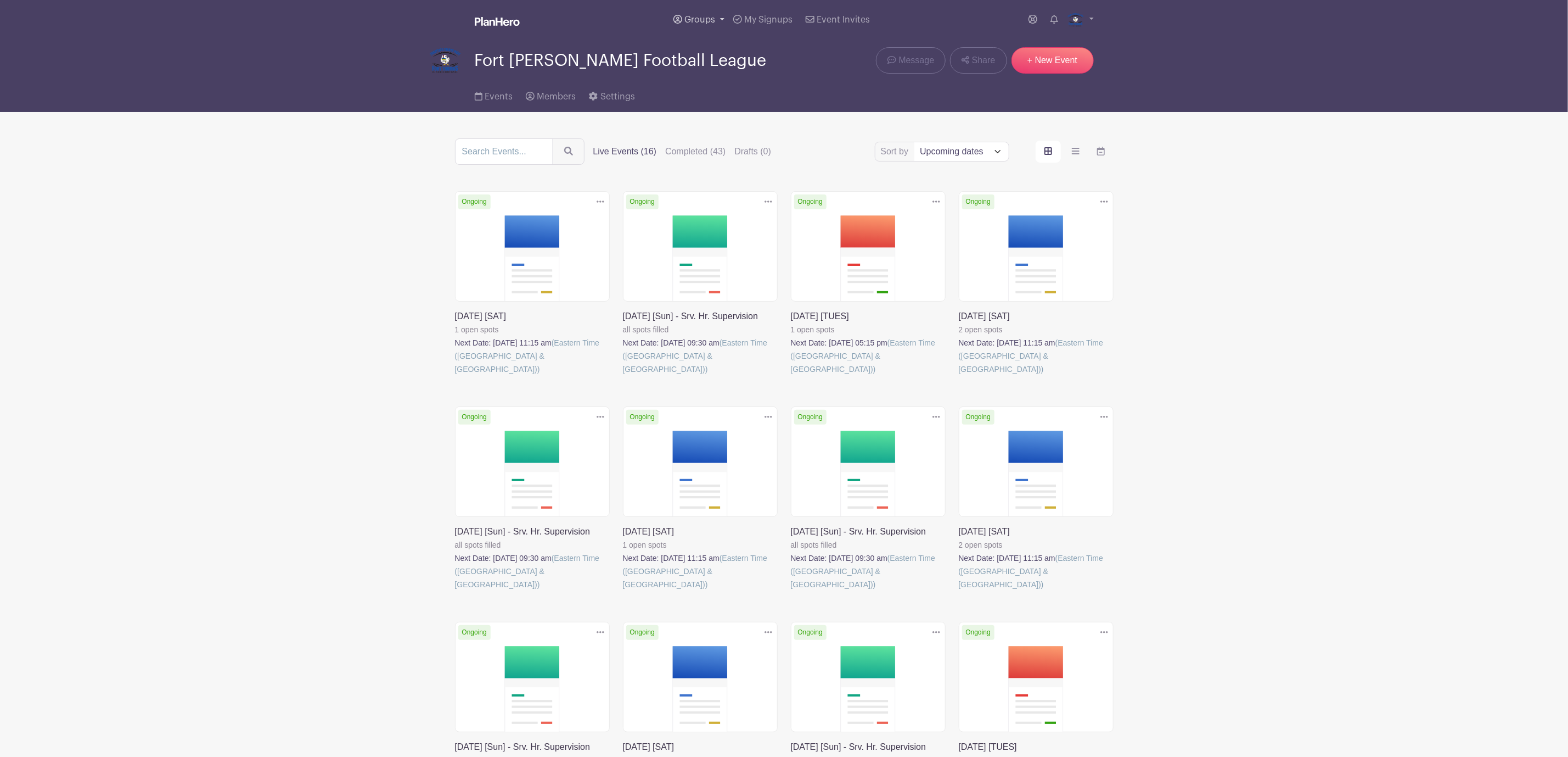
click at [689, 10] on link "Groups" at bounding box center [698, 20] width 60 height 39
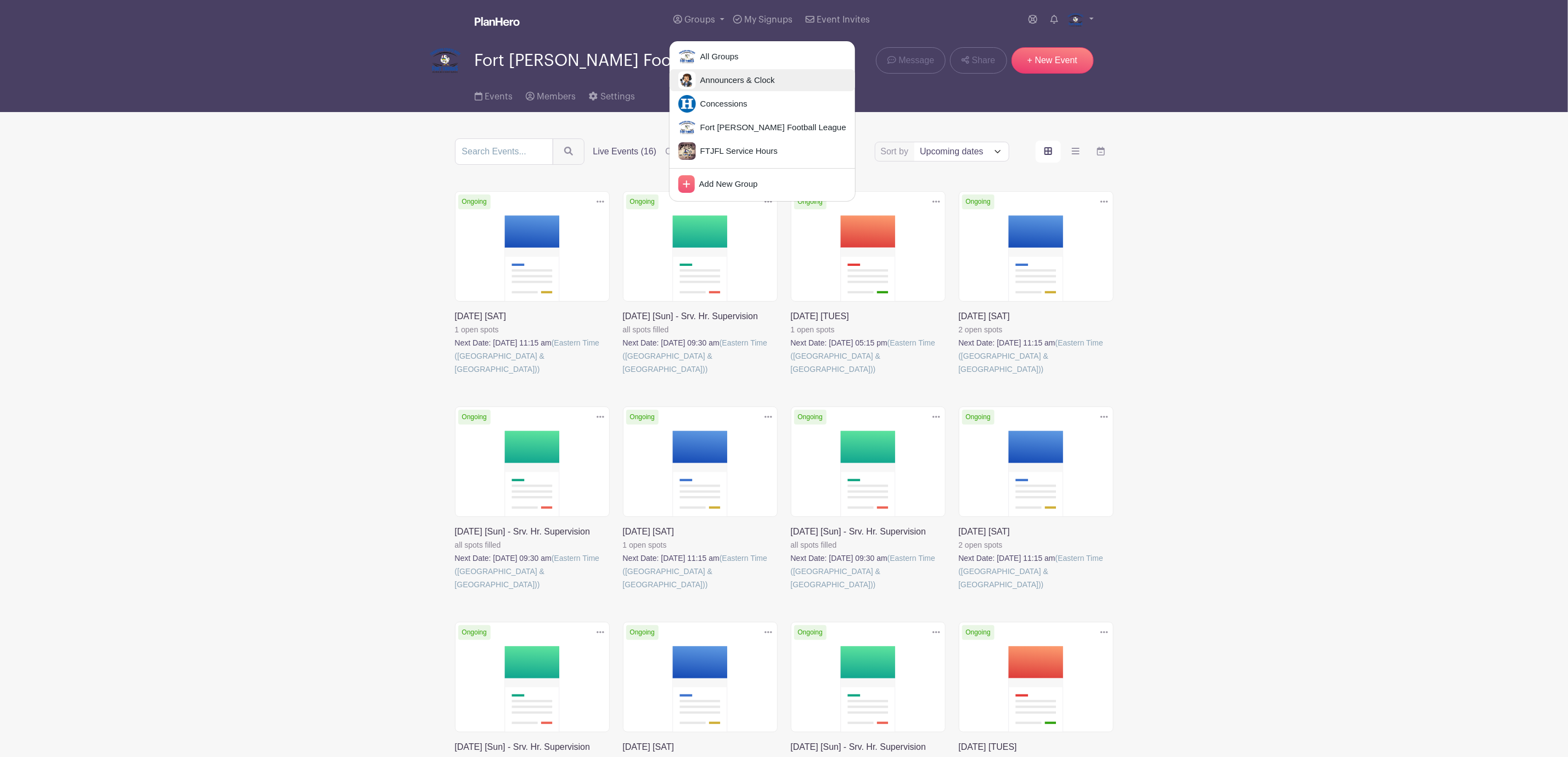
click at [728, 88] on link "Announcers & Clock" at bounding box center [762, 80] width 185 height 22
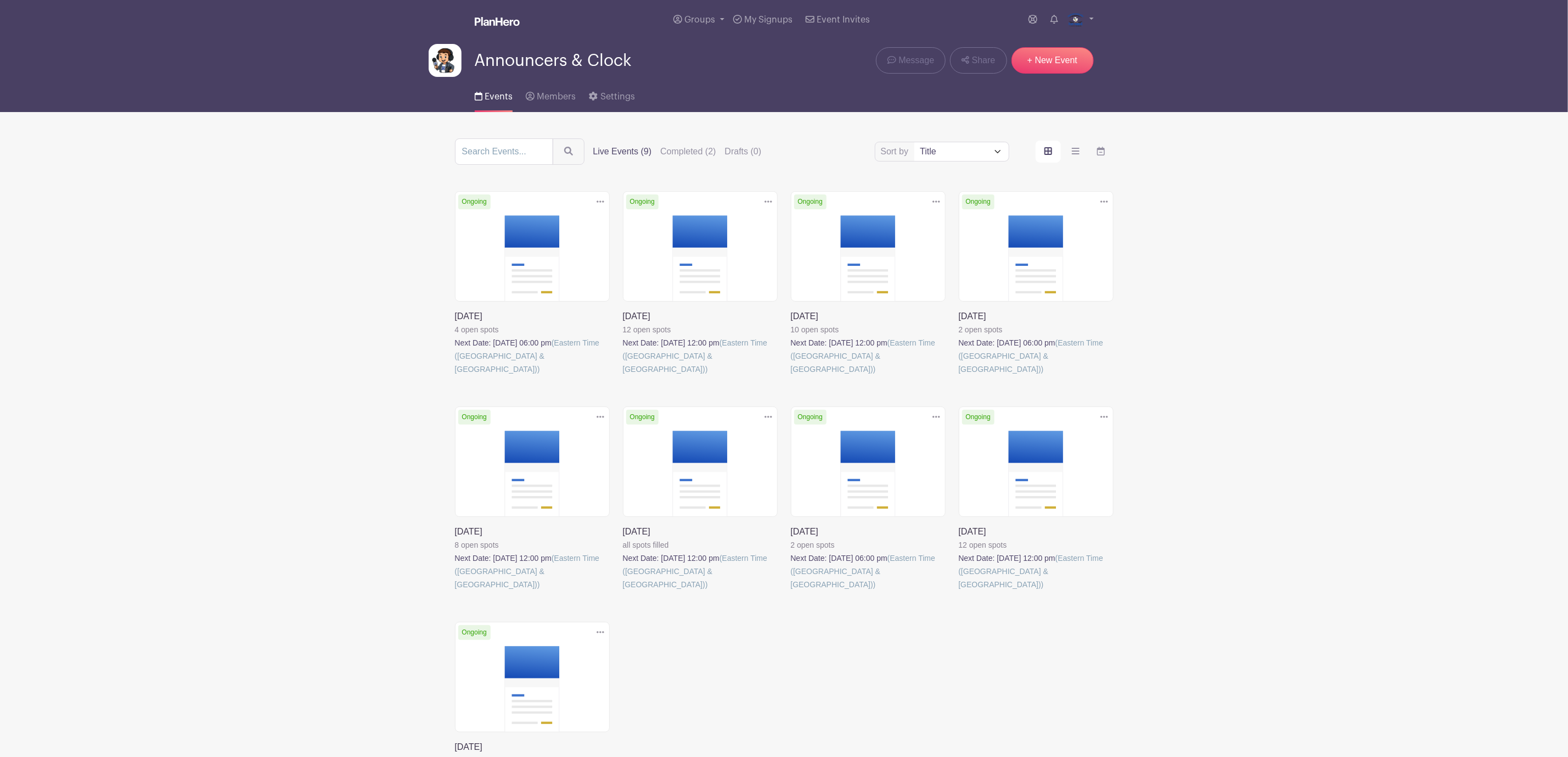
click at [791, 591] on link at bounding box center [791, 591] width 0 height 0
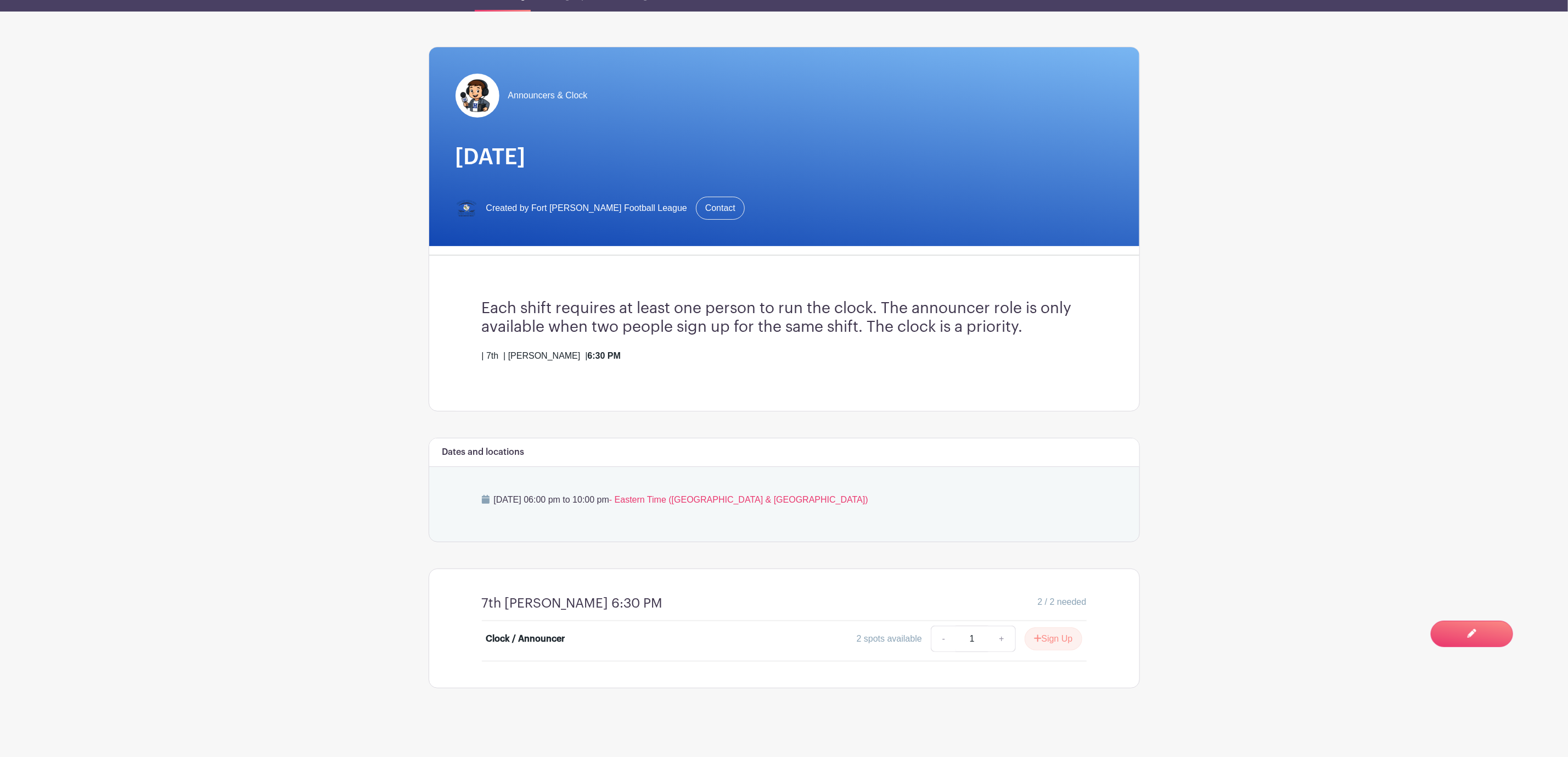
scroll to position [96, 0]
